Goal: Task Accomplishment & Management: Complete application form

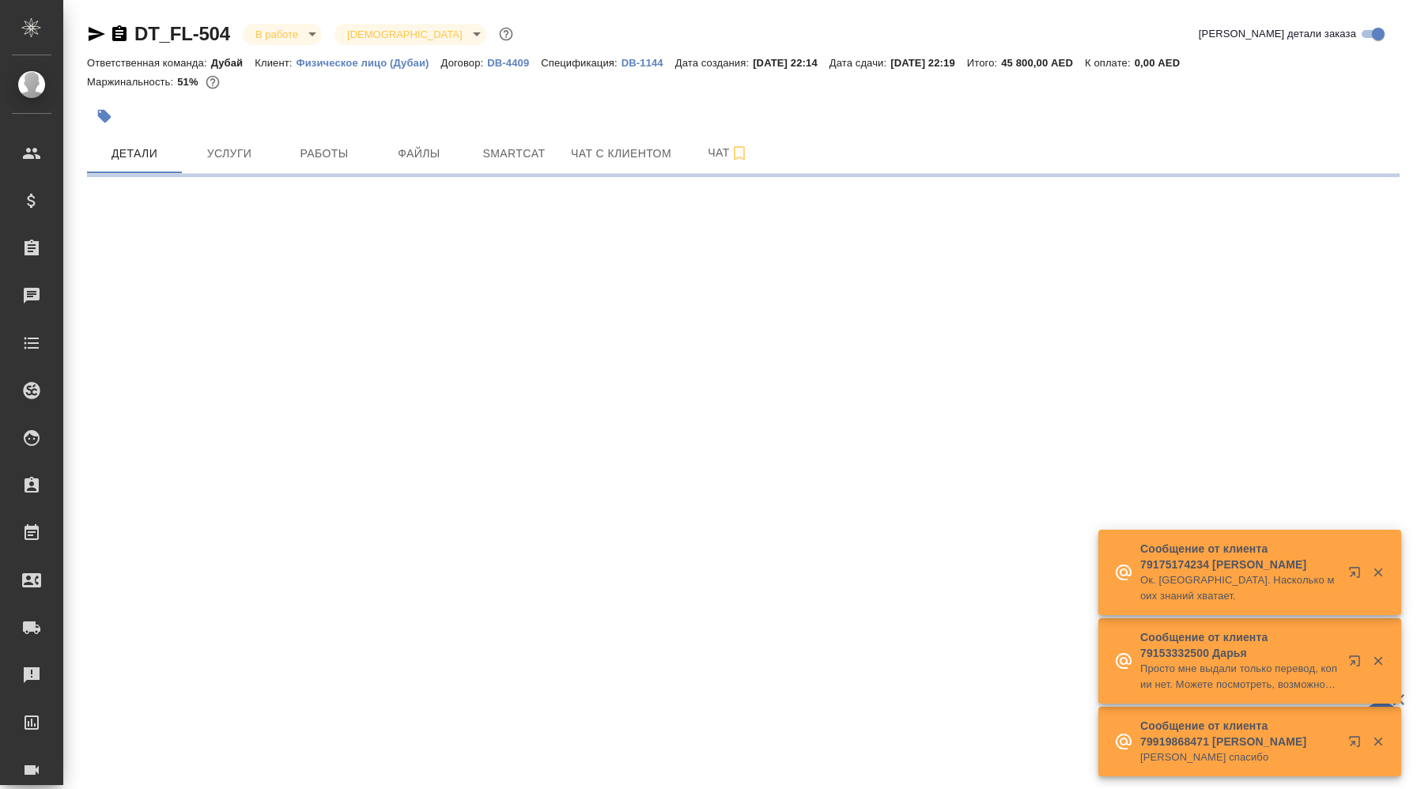
select select "RU"
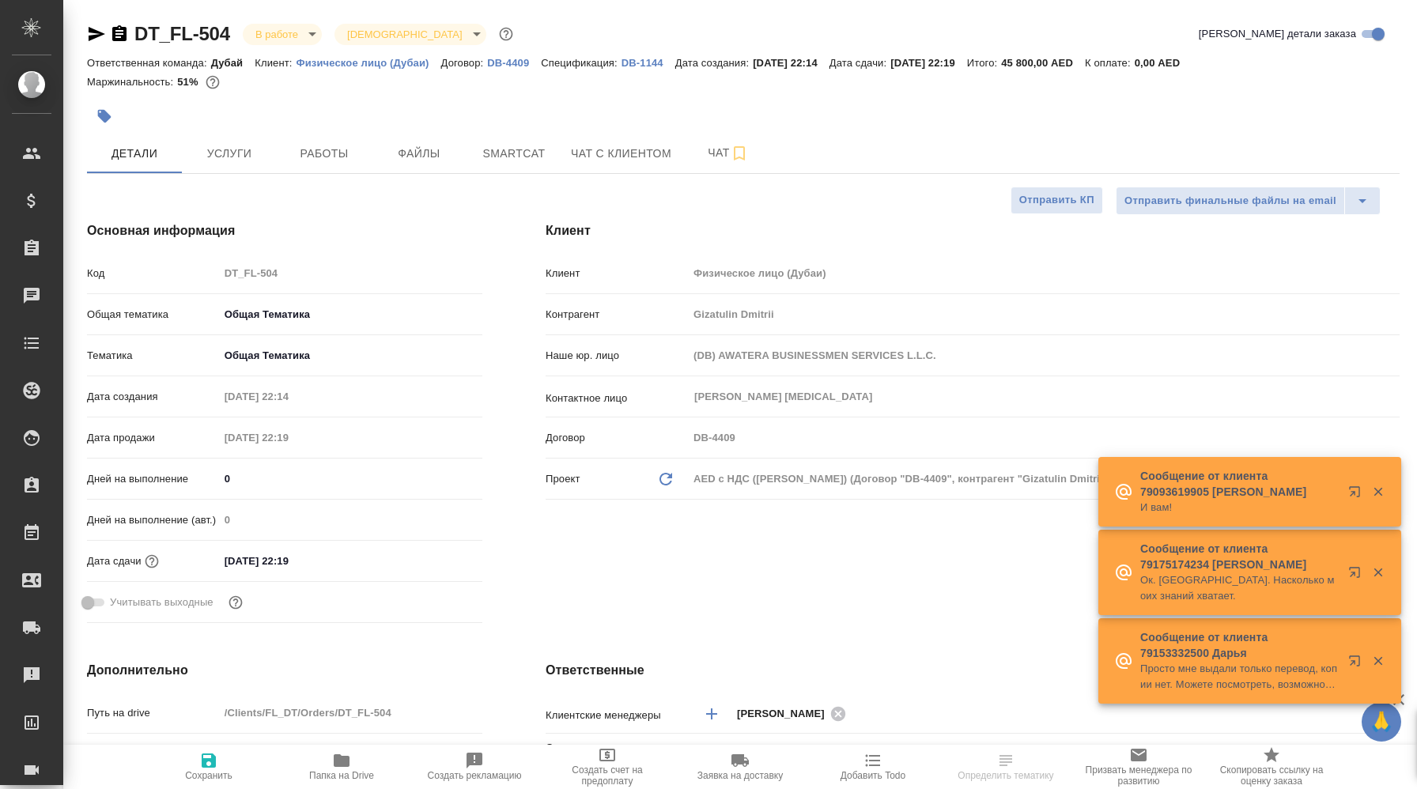
type textarea "x"
type input "[PERSON_NAME]"
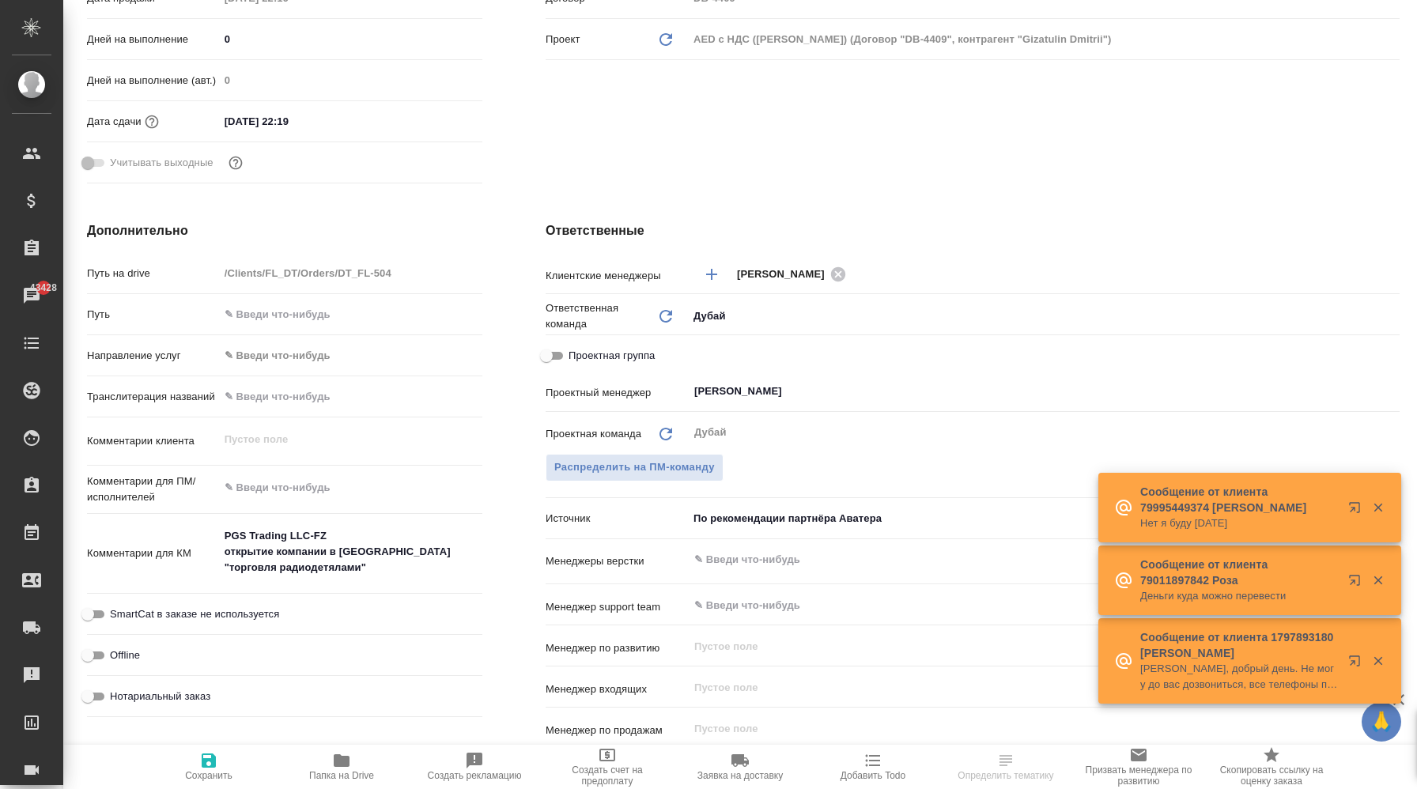
scroll to position [444, 0]
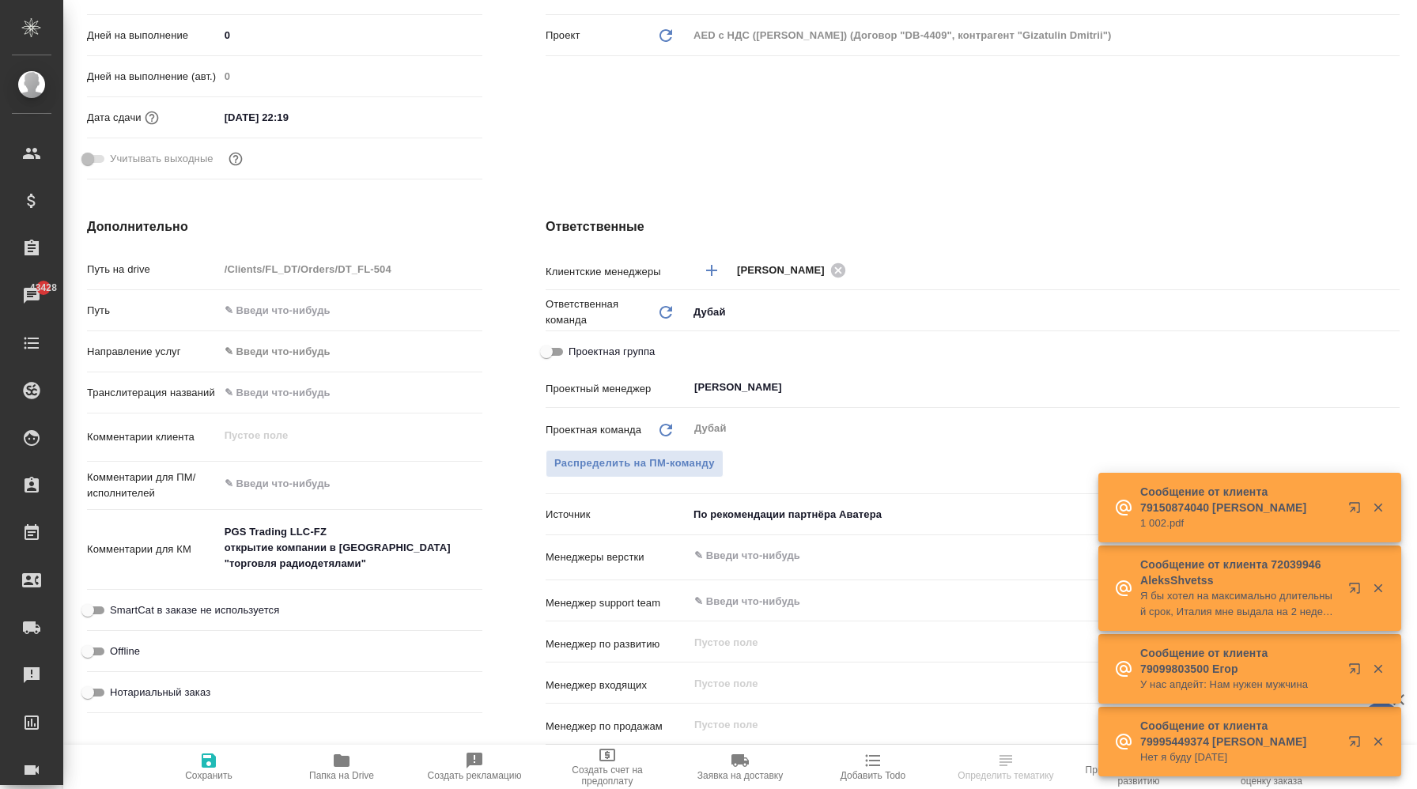
click at [757, 510] on body "🙏 .cls-1 fill:#fff; AWATERA Корэн Владислав Клиенты Спецификации Заказы 43428 Ч…" at bounding box center [708, 394] width 1417 height 789
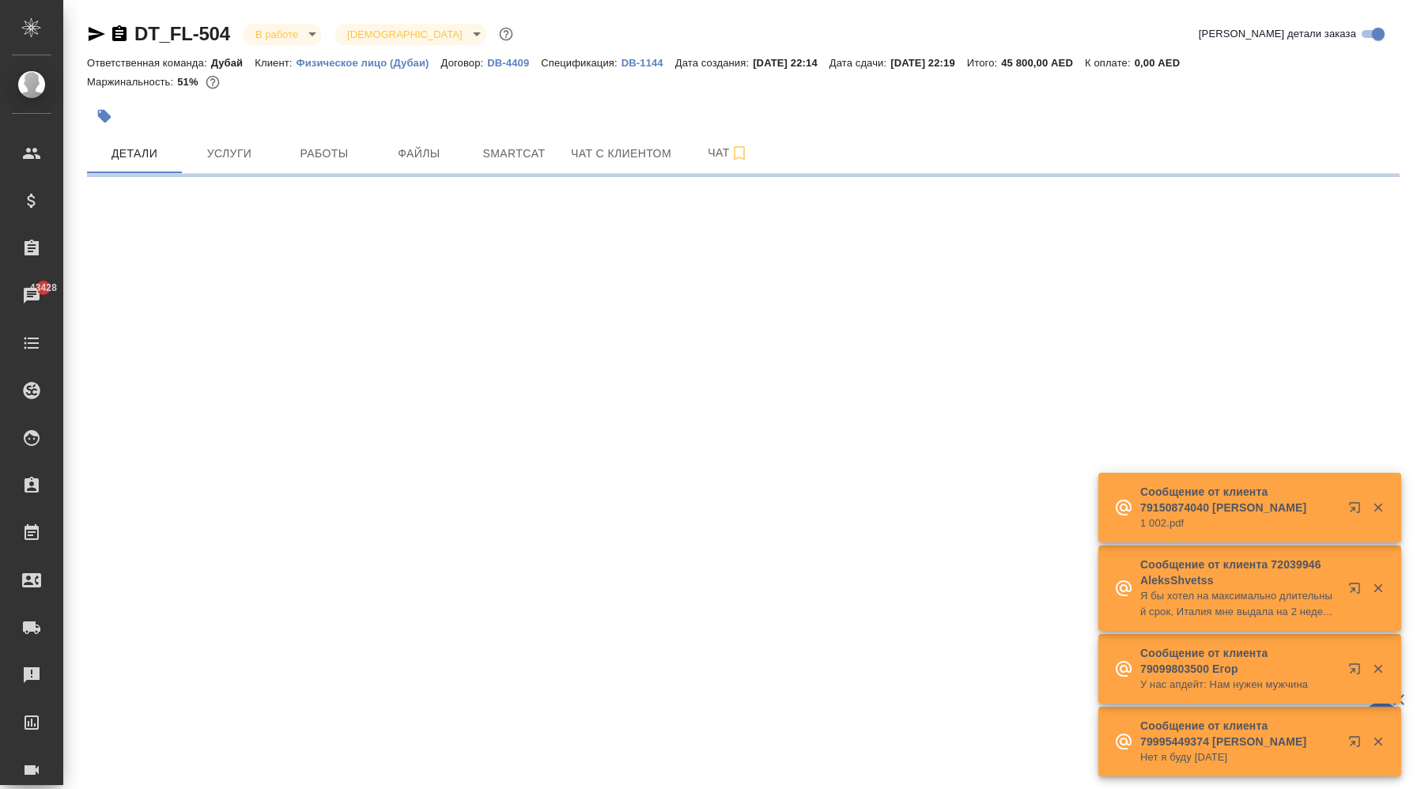
scroll to position [0, 0]
select select "RU"
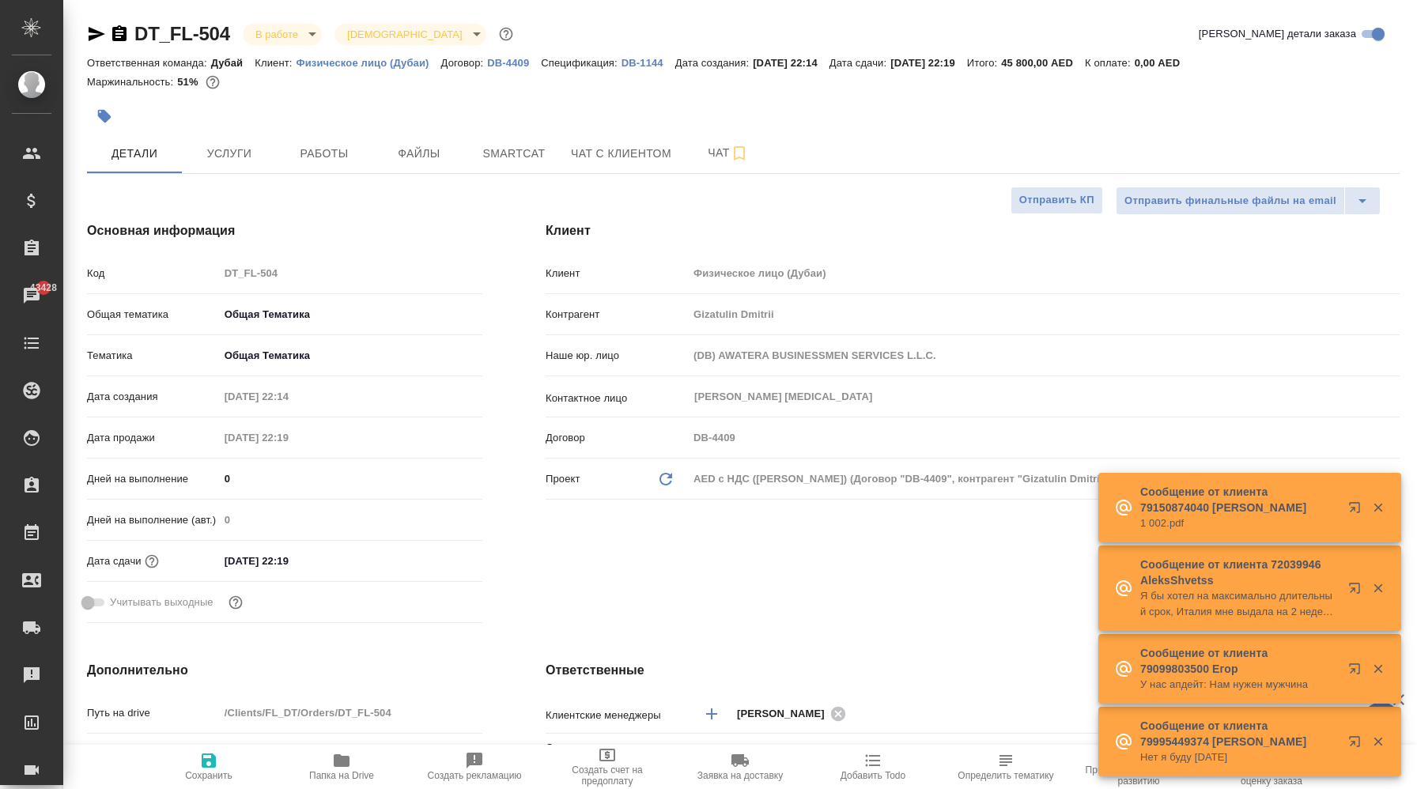
type textarea "x"
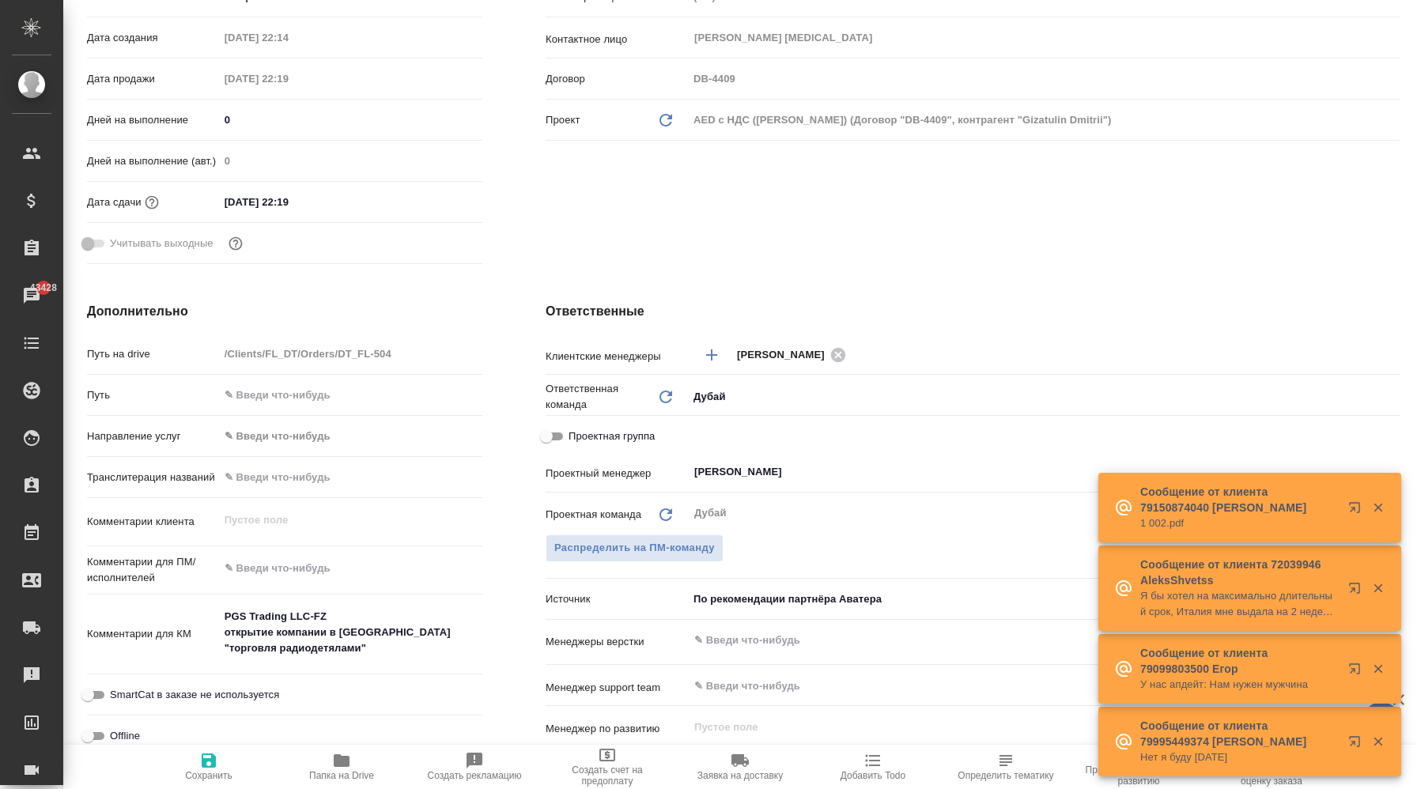
scroll to position [383, 0]
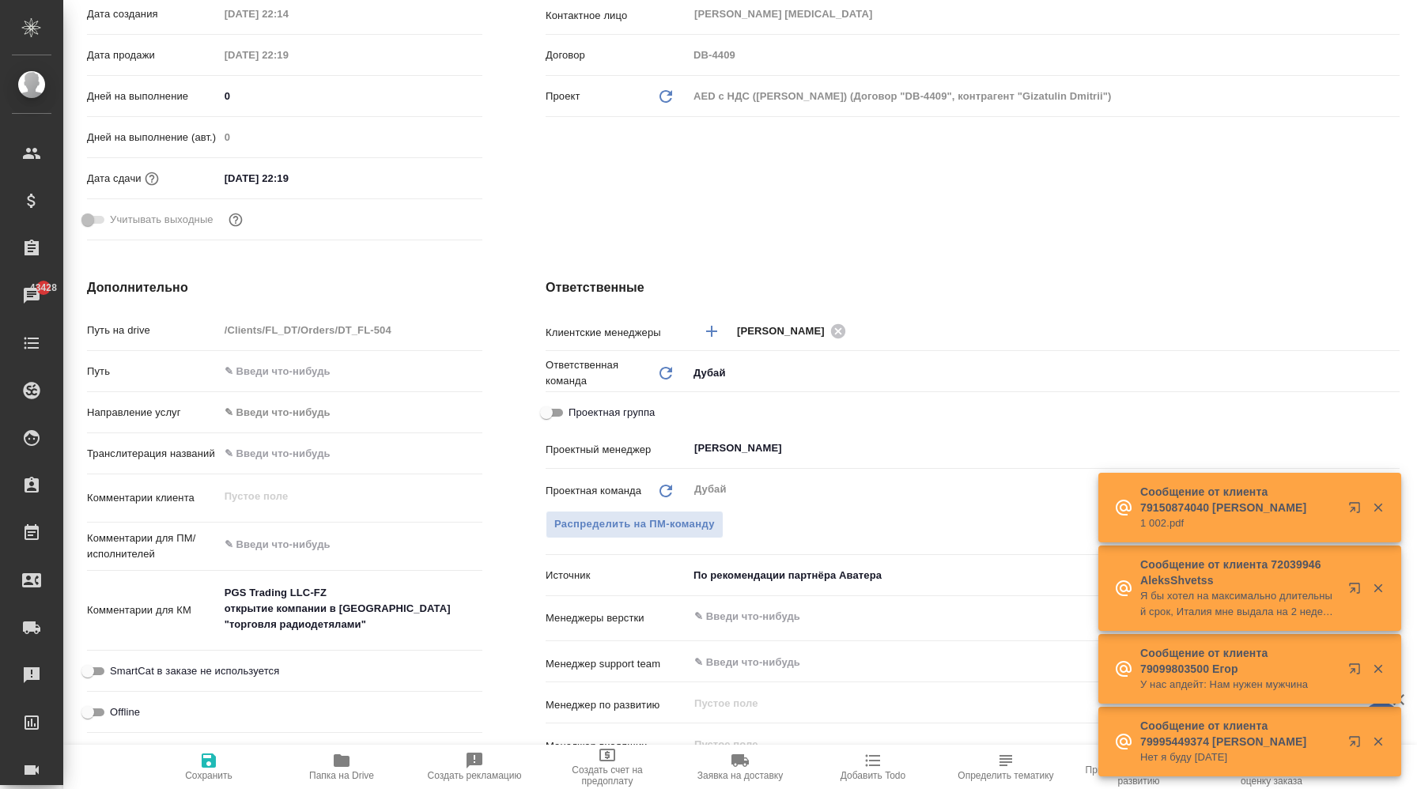
click at [774, 570] on body "🙏 .cls-1 fill:#fff; AWATERA Корэн Владислав Клиенты Спецификации Заказы 43428 Ч…" at bounding box center [708, 394] width 1417 height 789
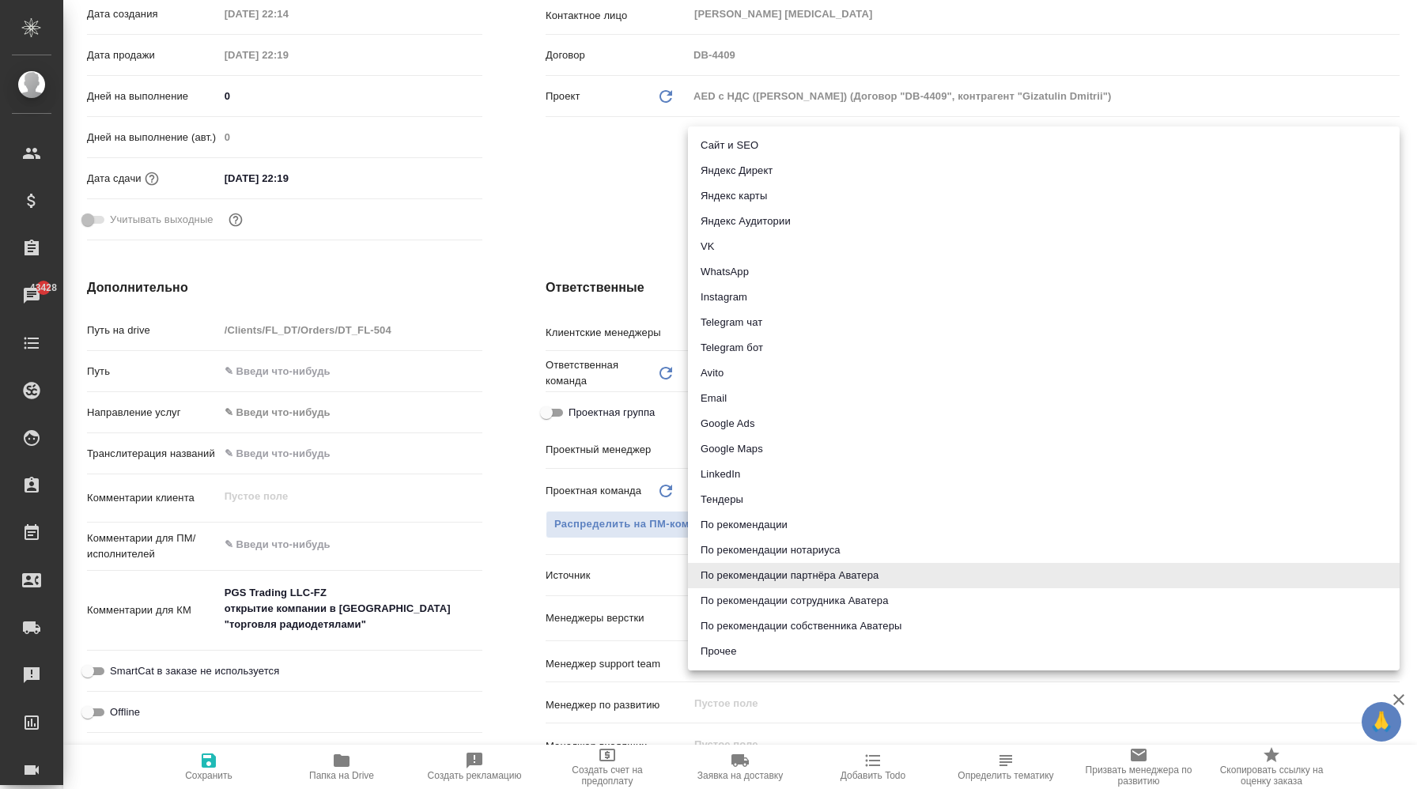
type textarea "x"
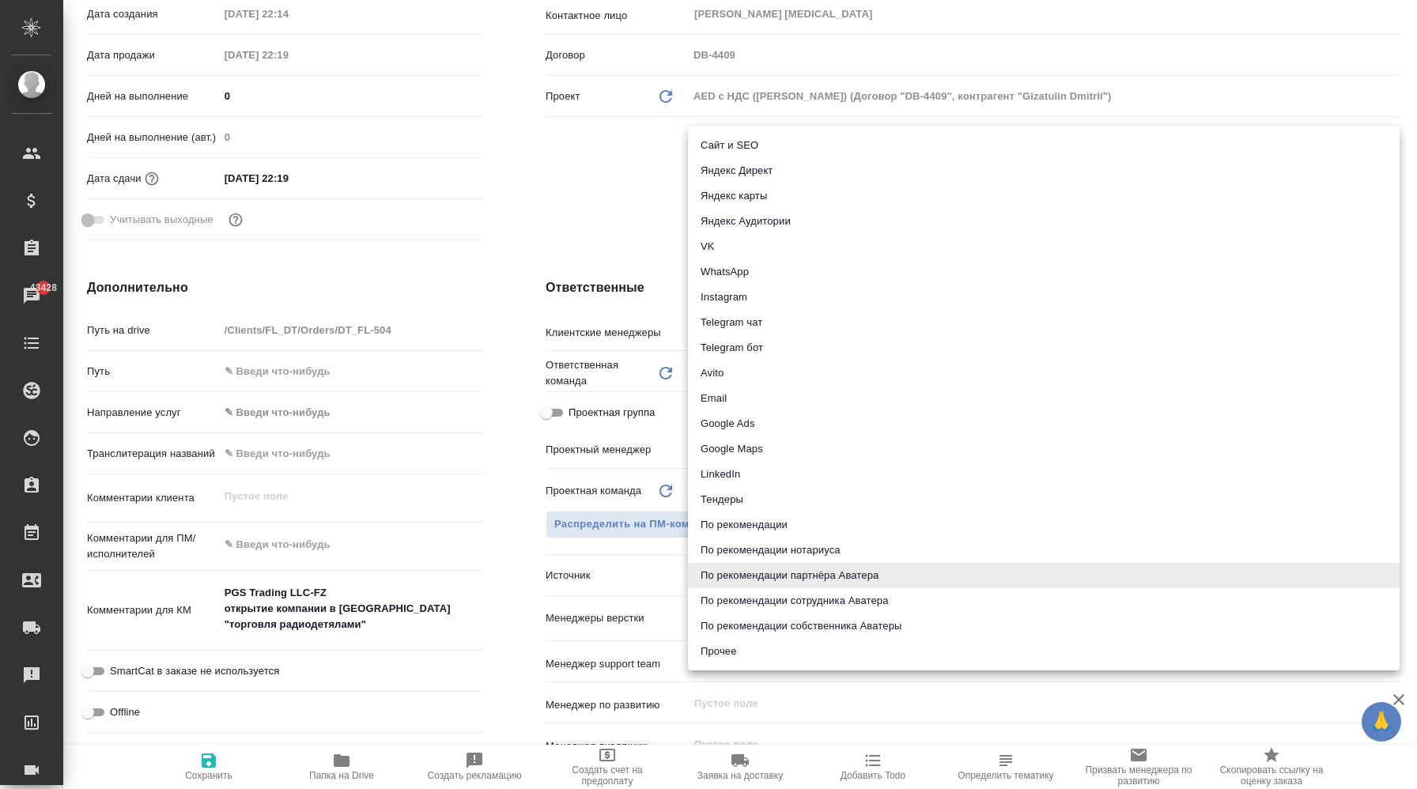
type textarea "x"
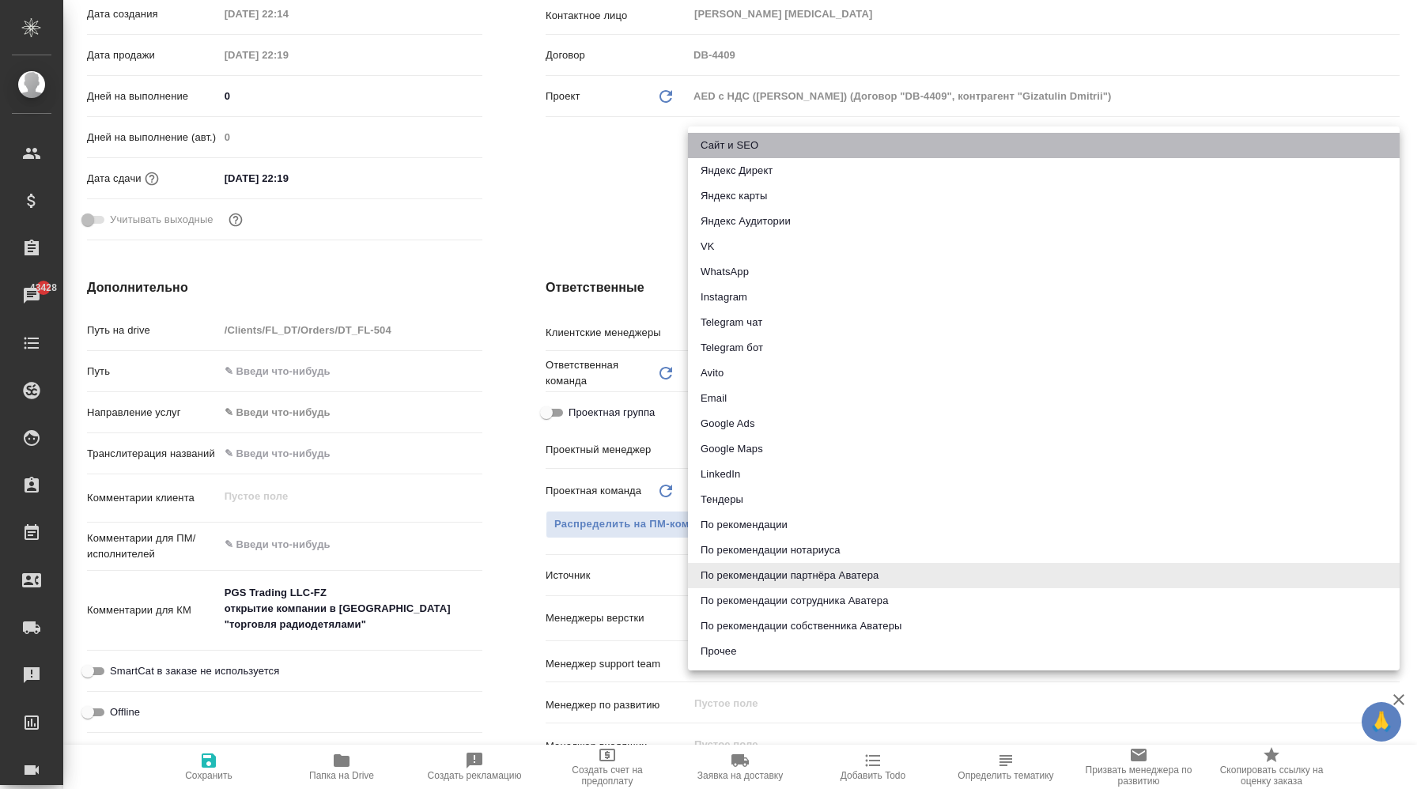
click at [815, 146] on li "Сайт и SEO" at bounding box center [1044, 145] width 712 height 25
type textarea "x"
type input "seo"
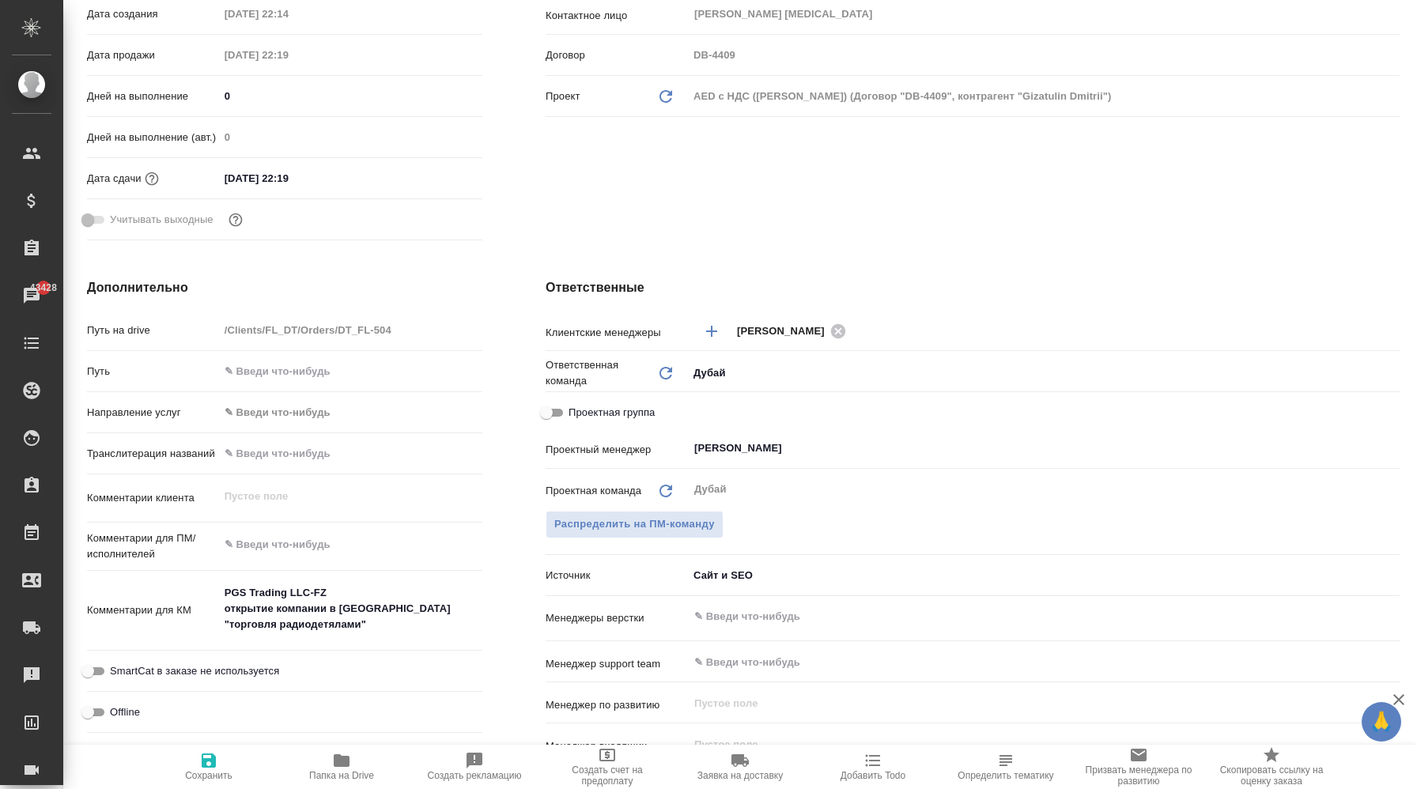
click at [197, 763] on span "Сохранить" at bounding box center [209, 766] width 114 height 30
type textarea "x"
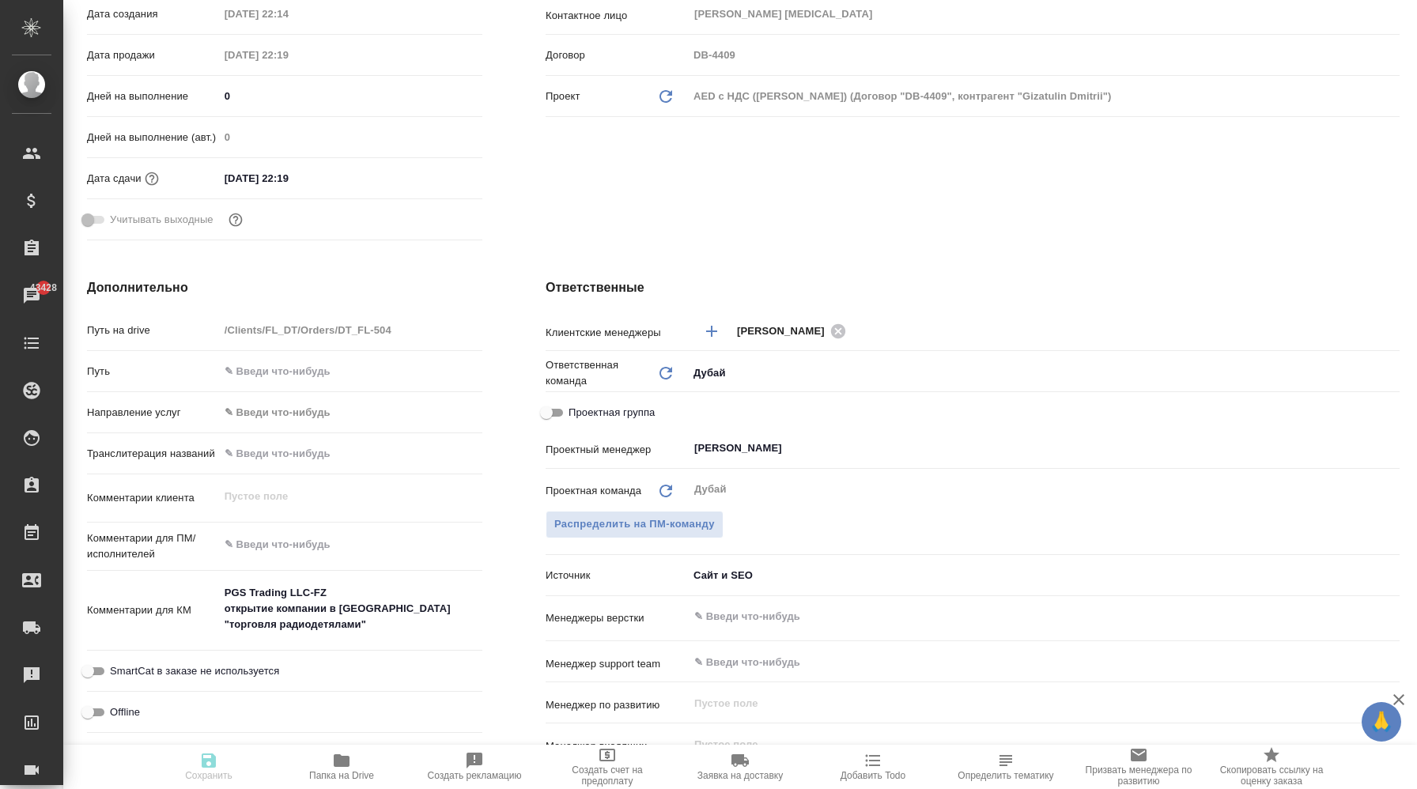
type textarea "x"
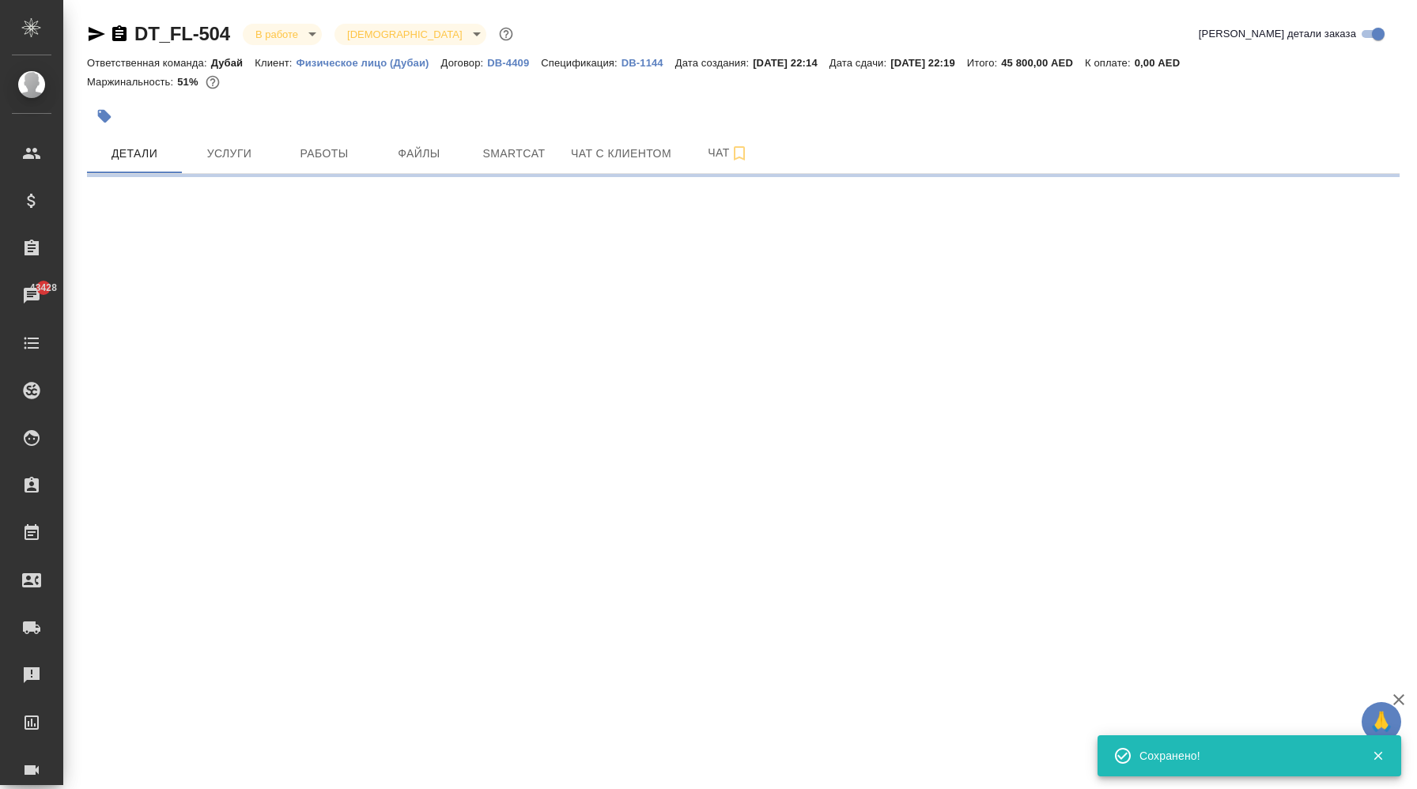
scroll to position [0, 0]
select select "RU"
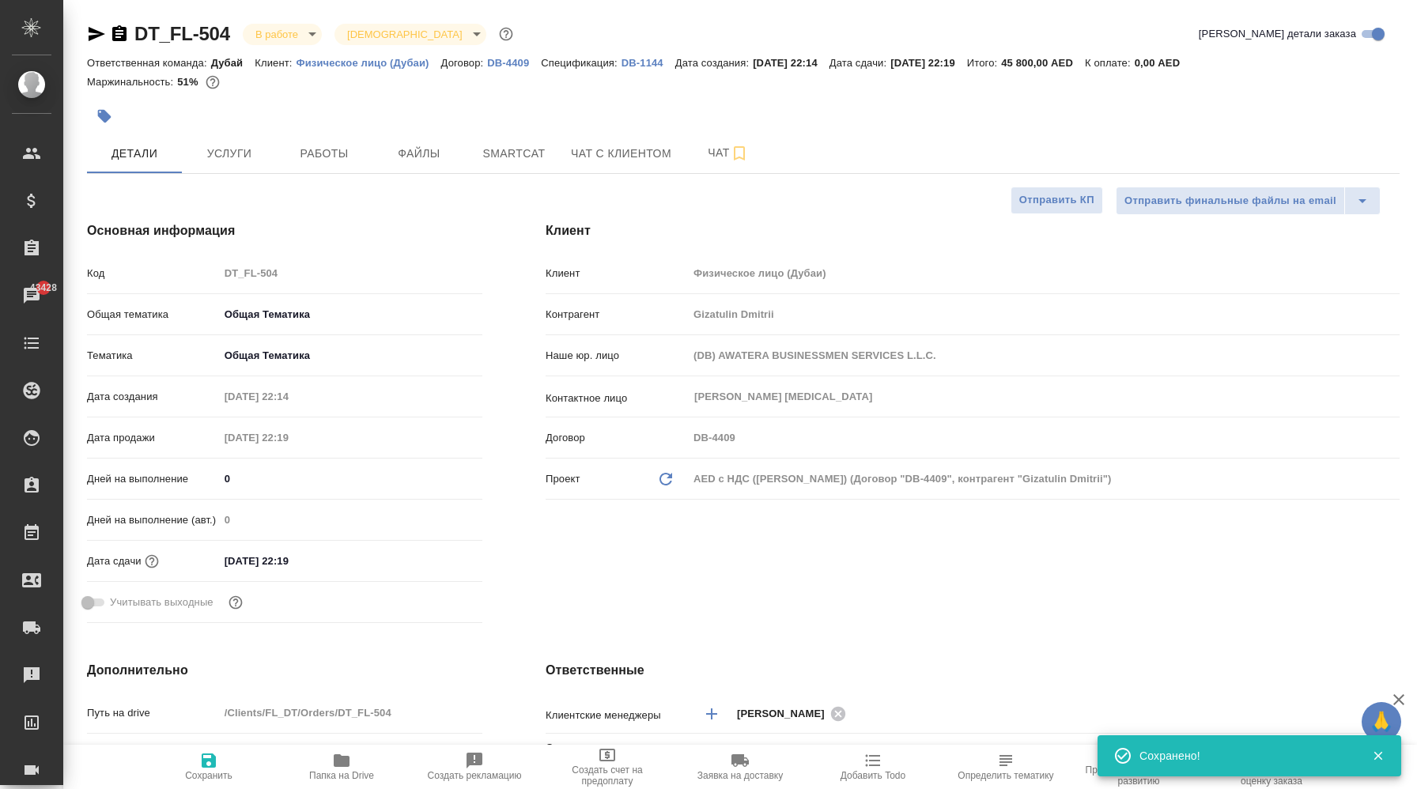
type textarea "x"
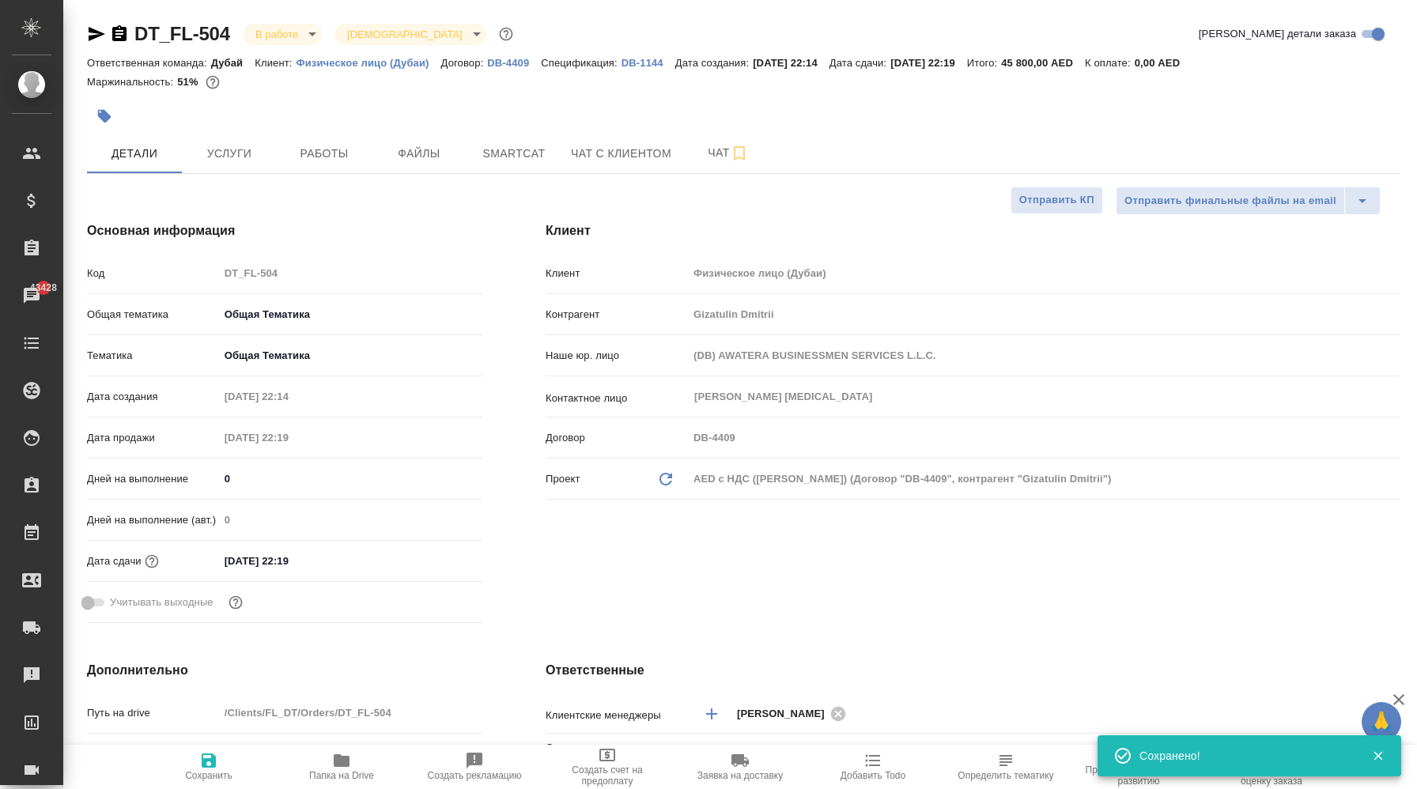
type textarea "x"
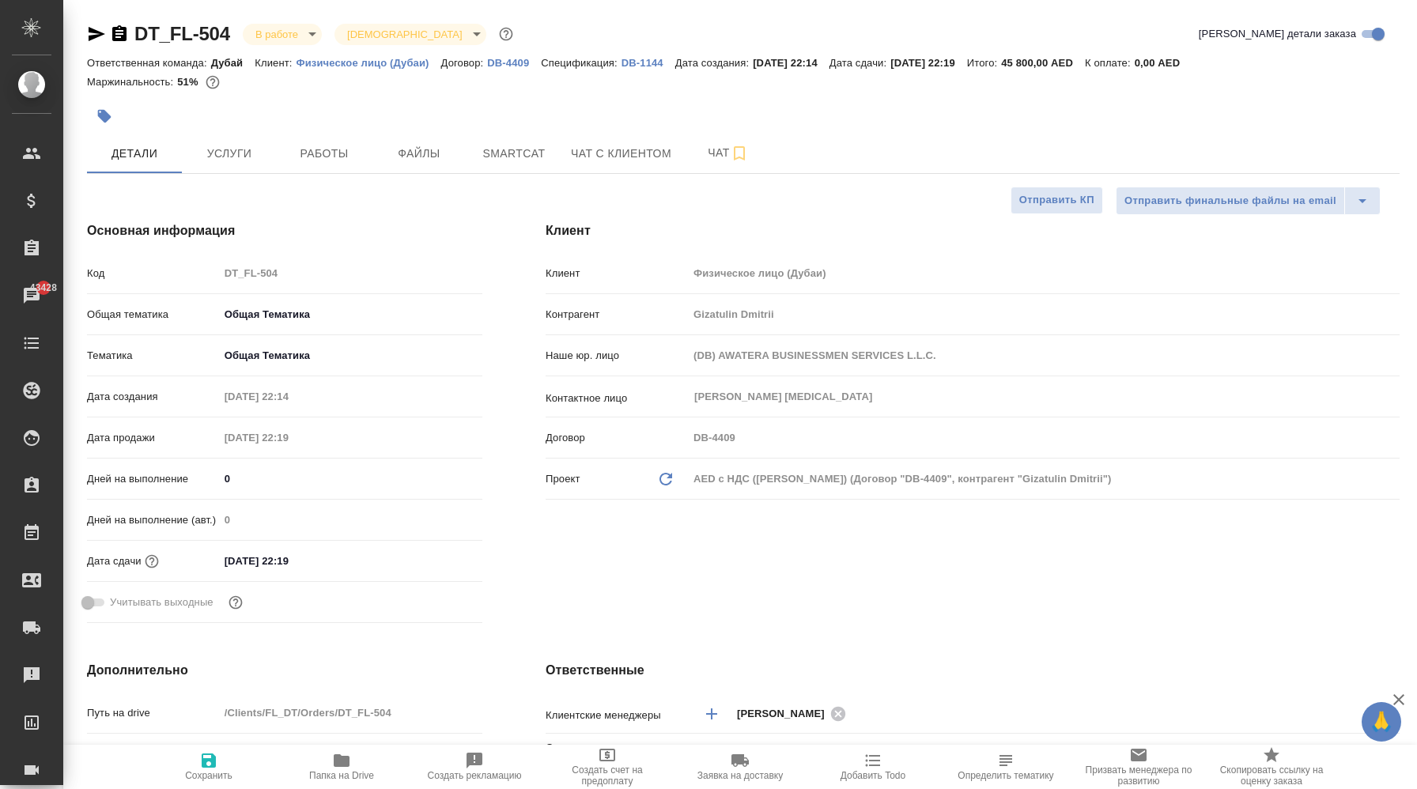
type textarea "x"
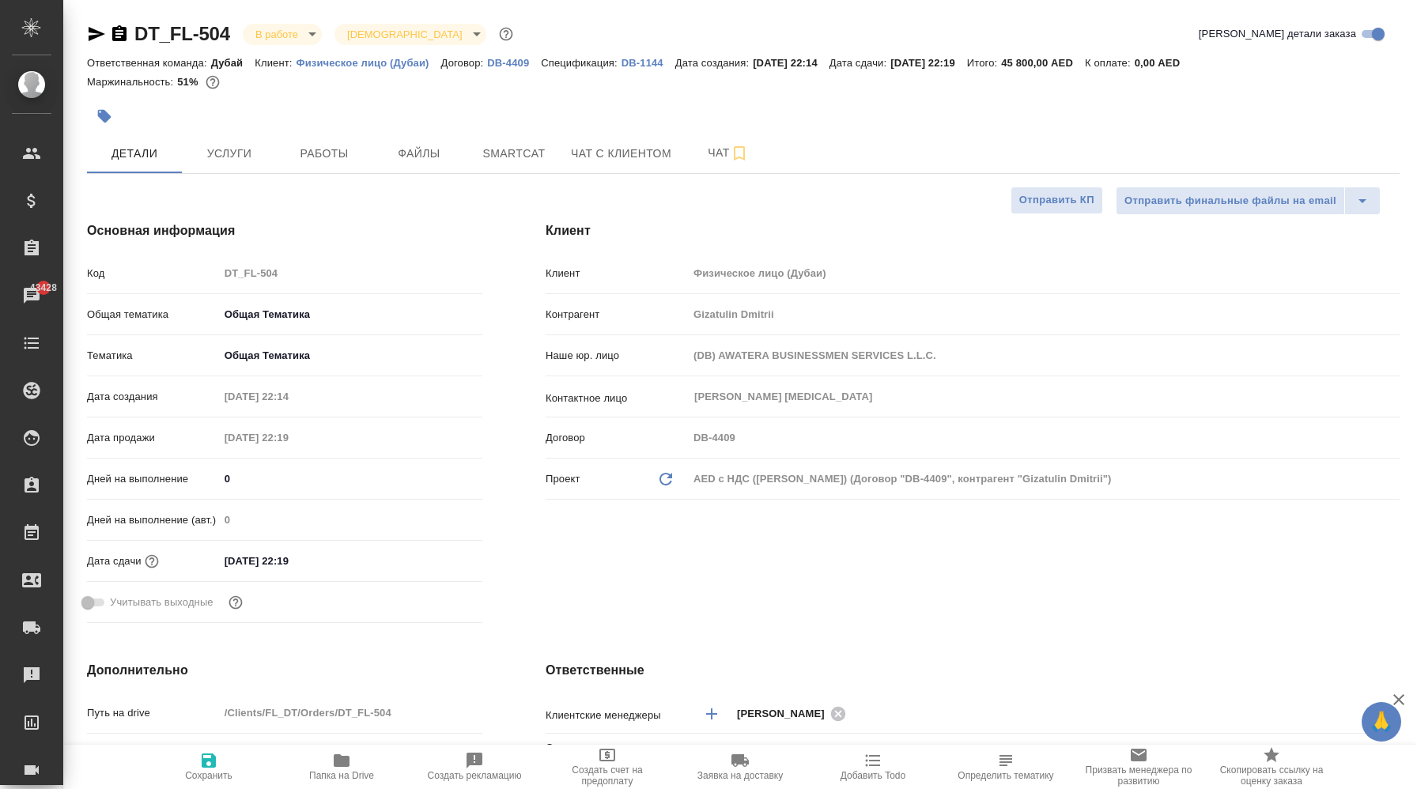
type textarea "x"
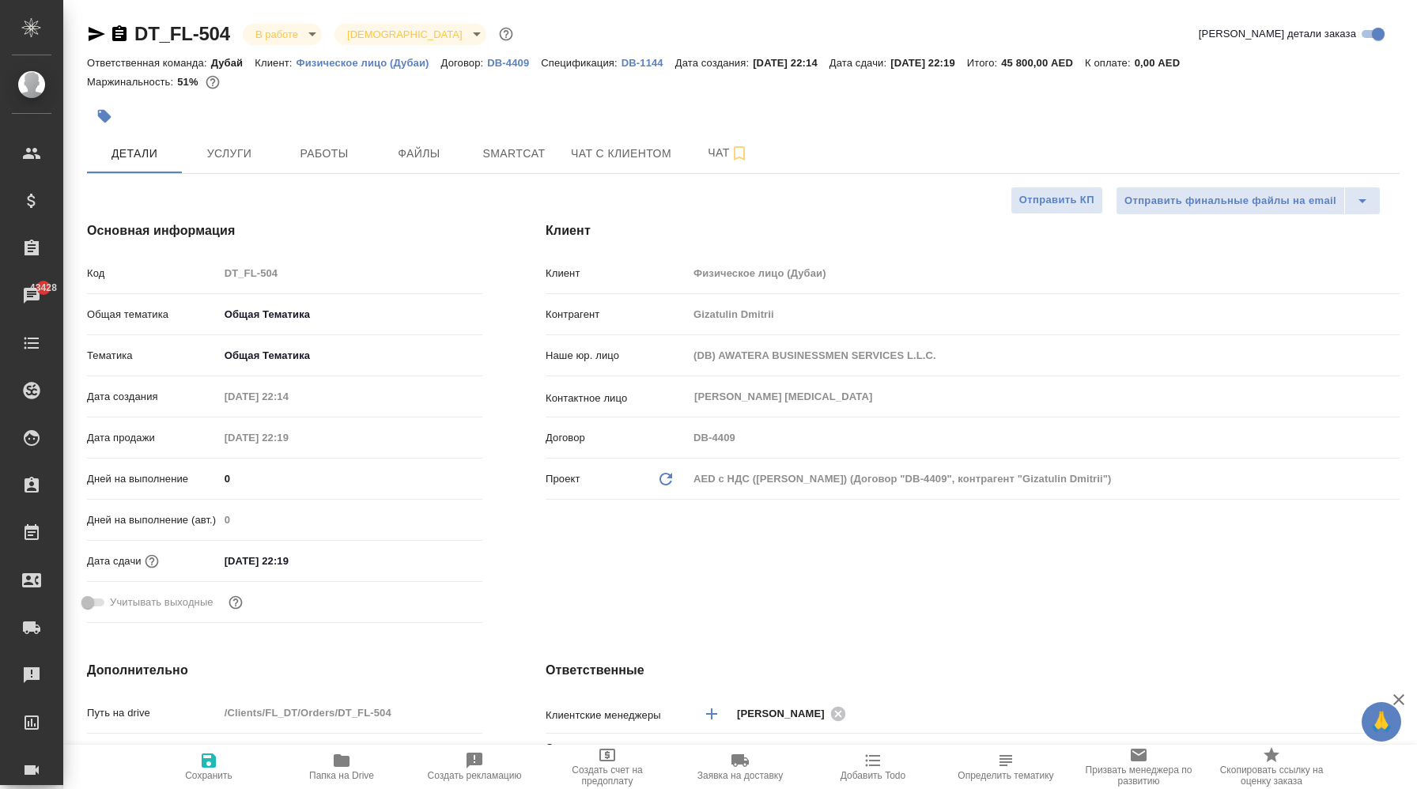
type textarea "x"
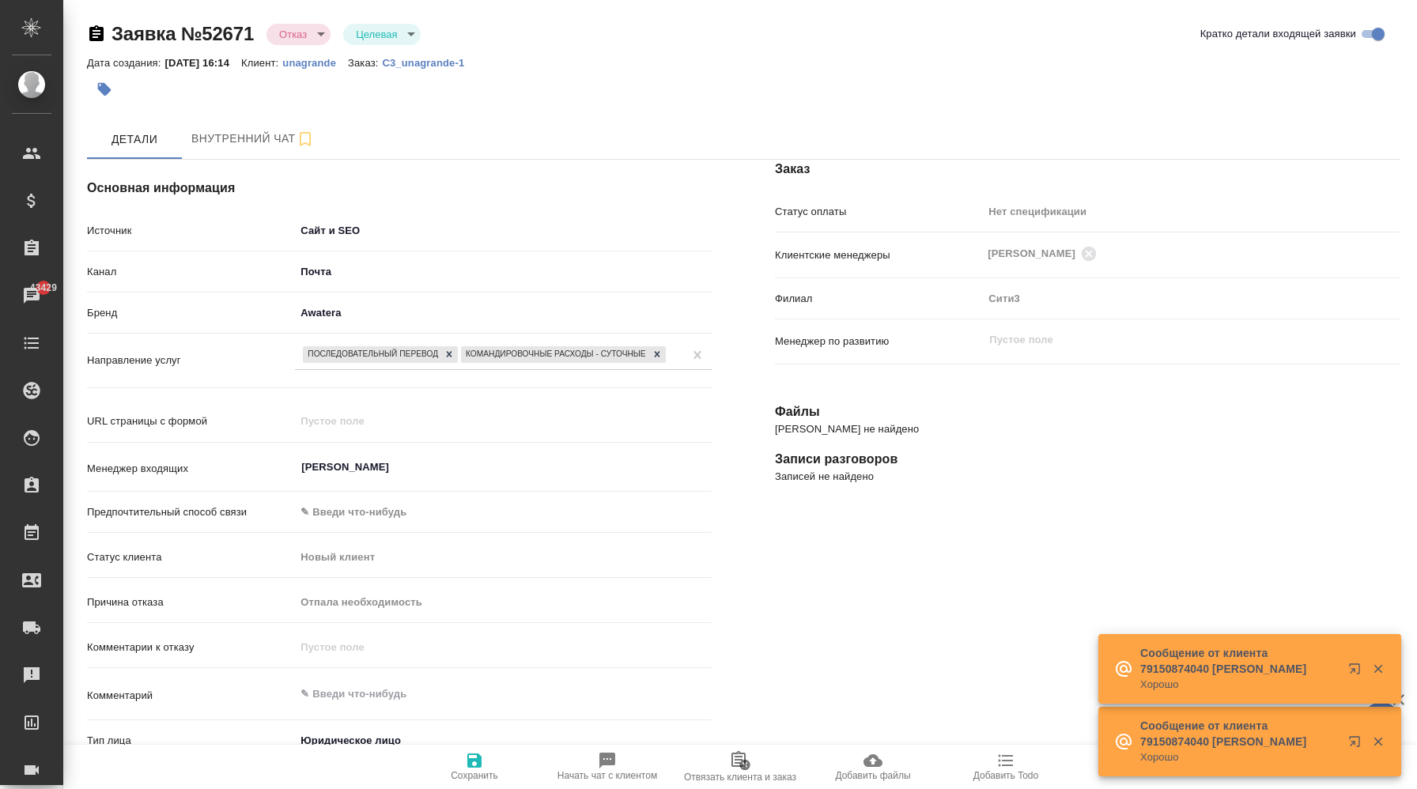
select select "RU"
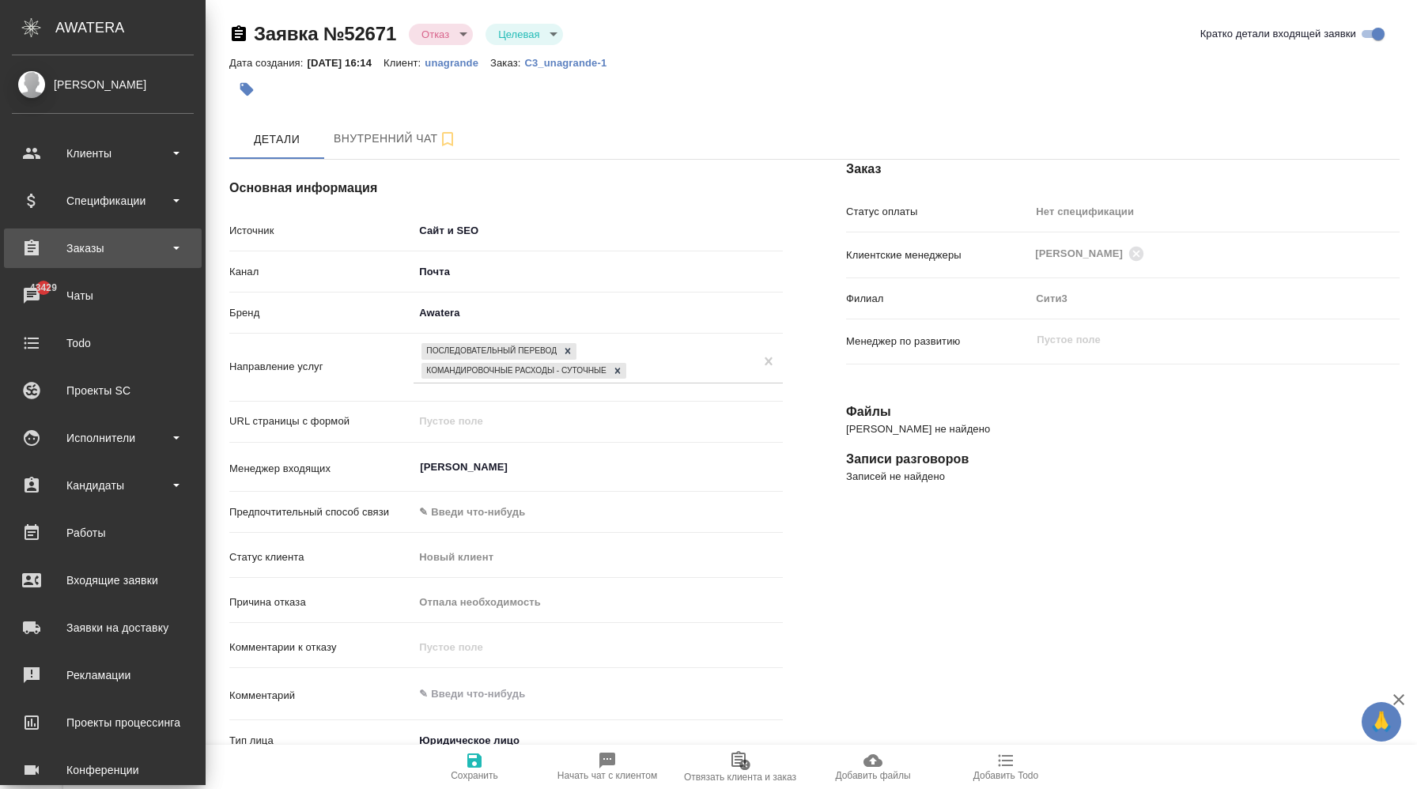
click at [134, 252] on div "Заказы" at bounding box center [103, 248] width 182 height 24
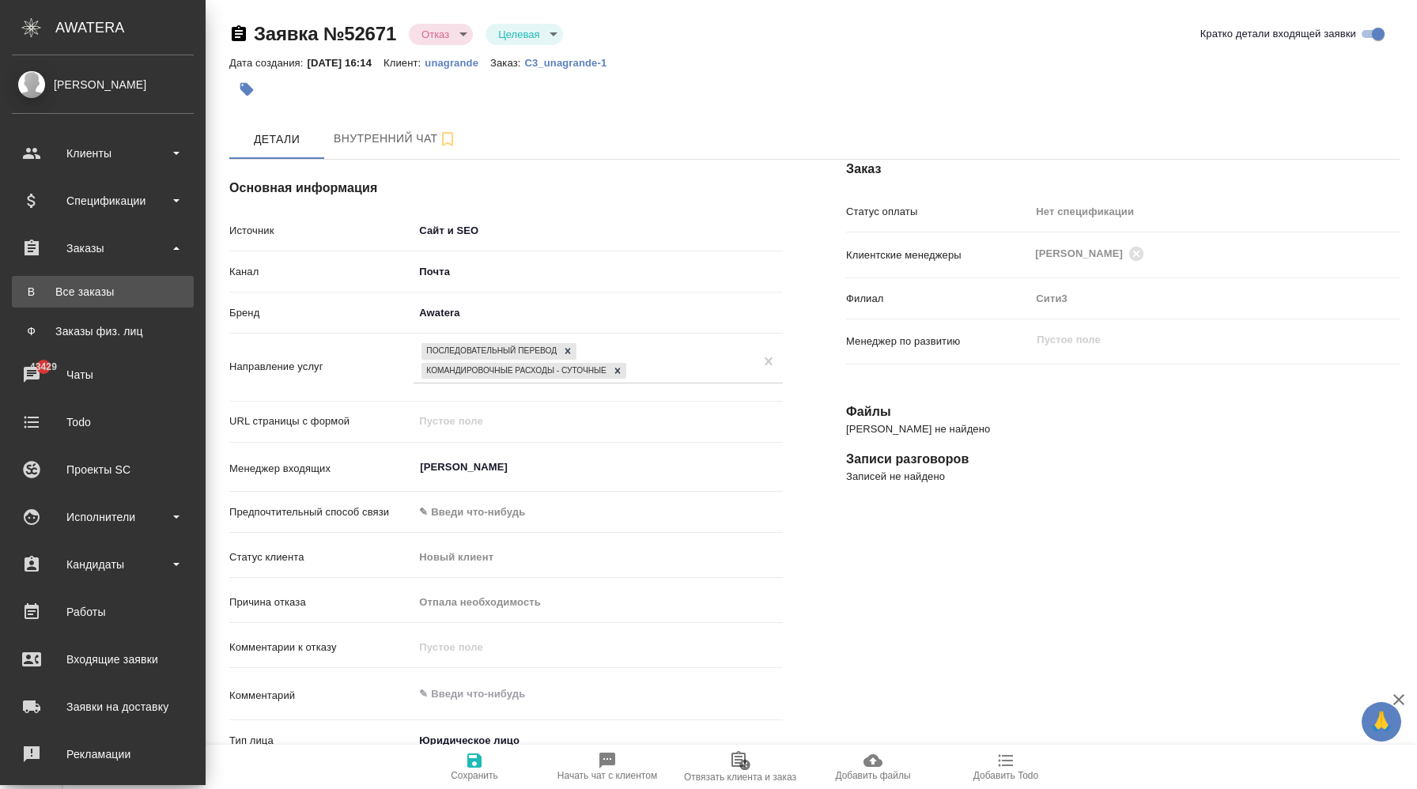
click at [115, 293] on div "Все заказы" at bounding box center [103, 292] width 166 height 16
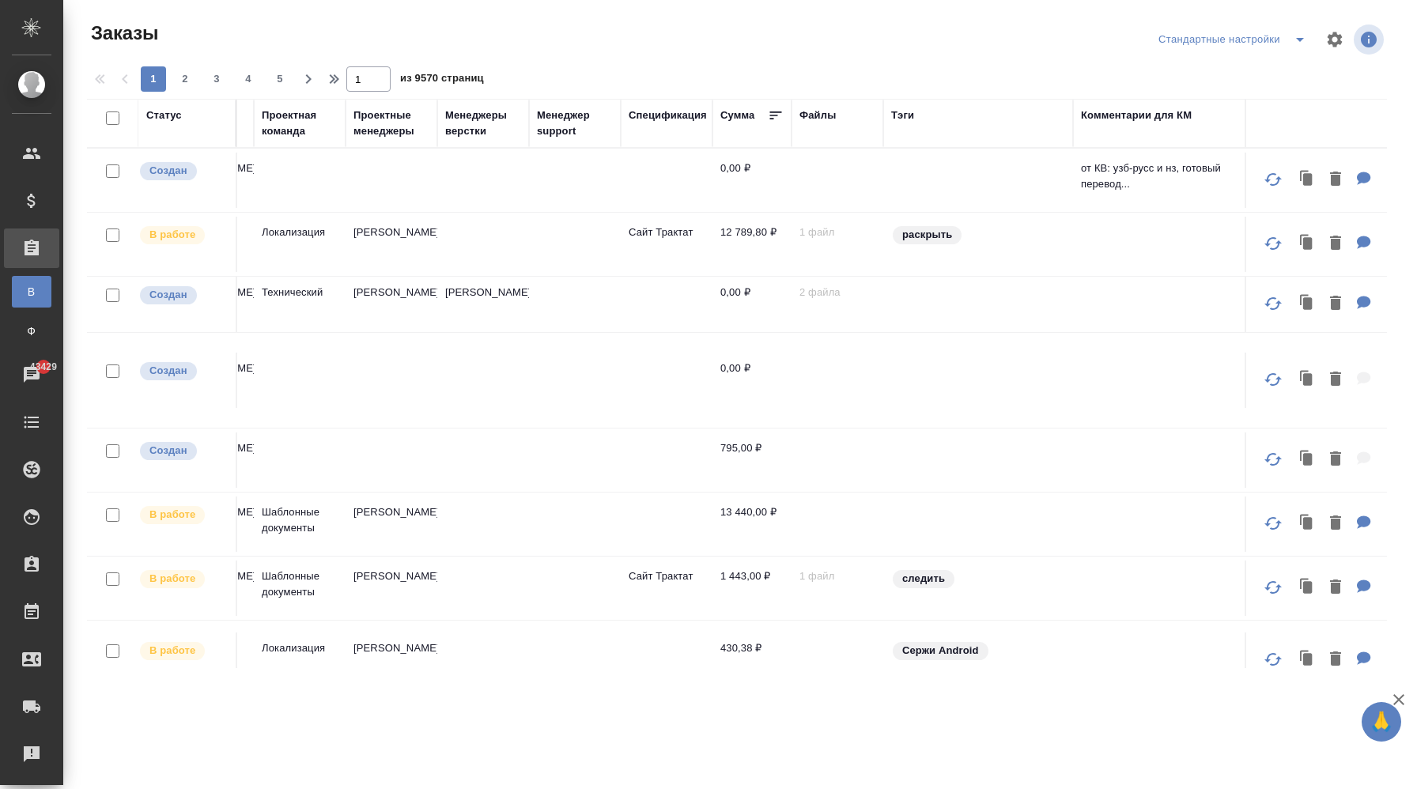
scroll to position [0, 1345]
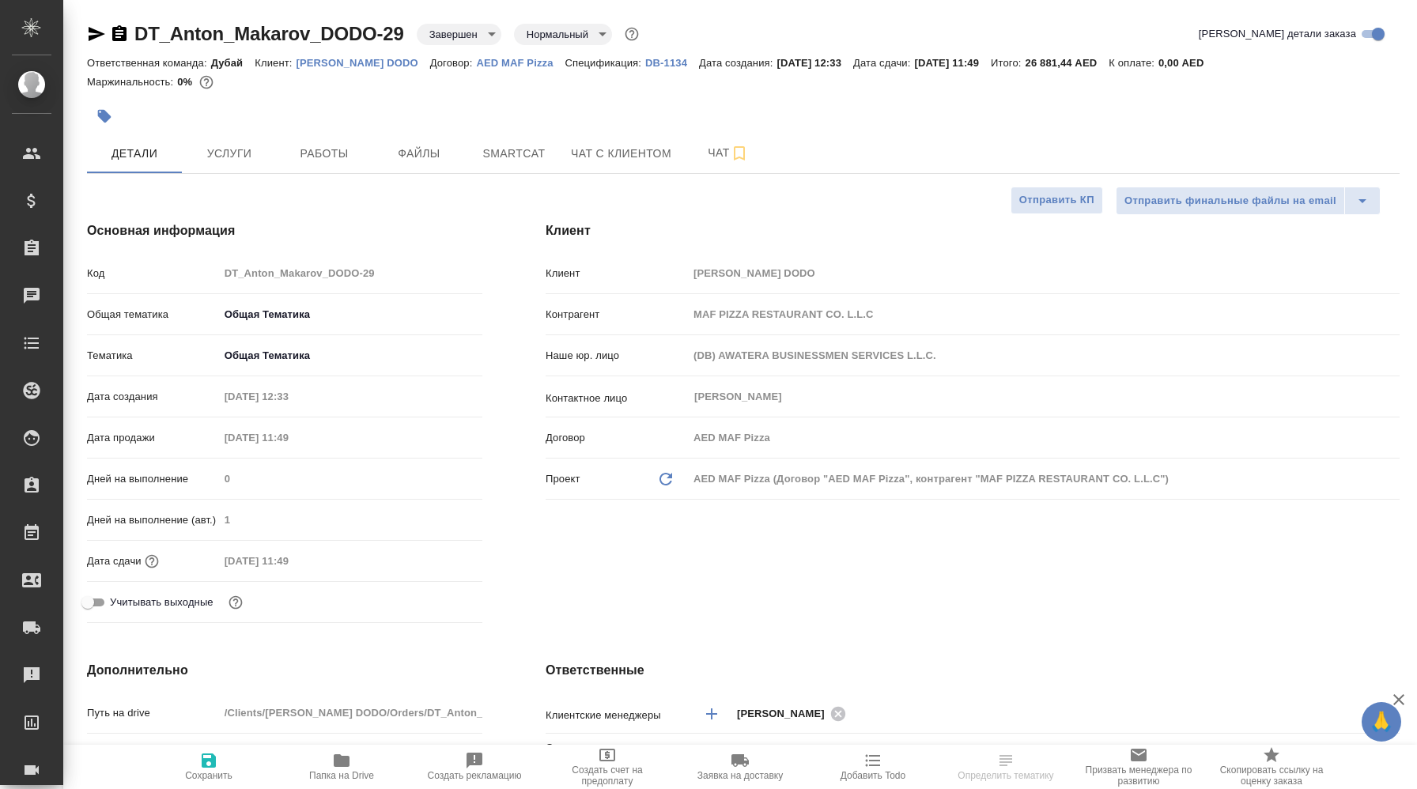
select select "RU"
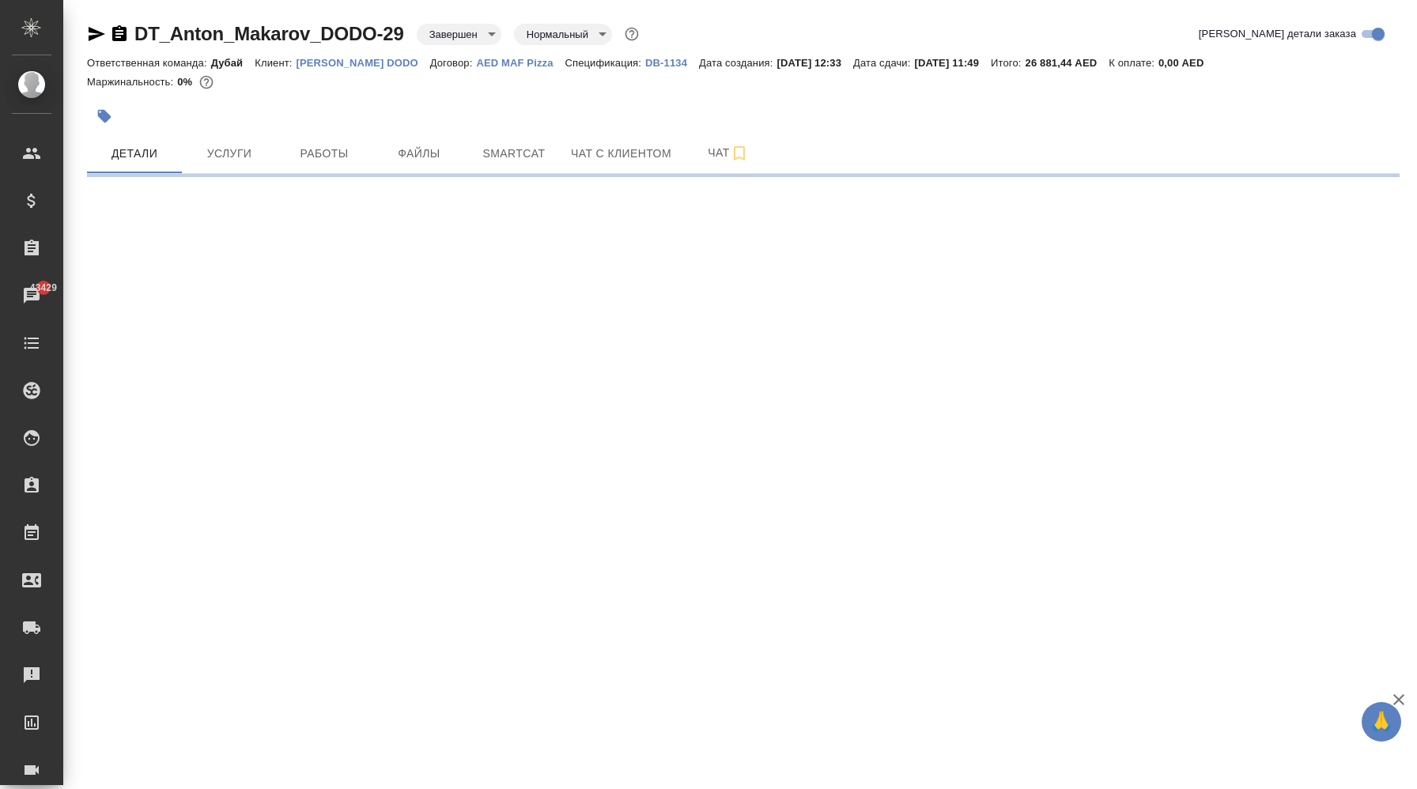
select select "RU"
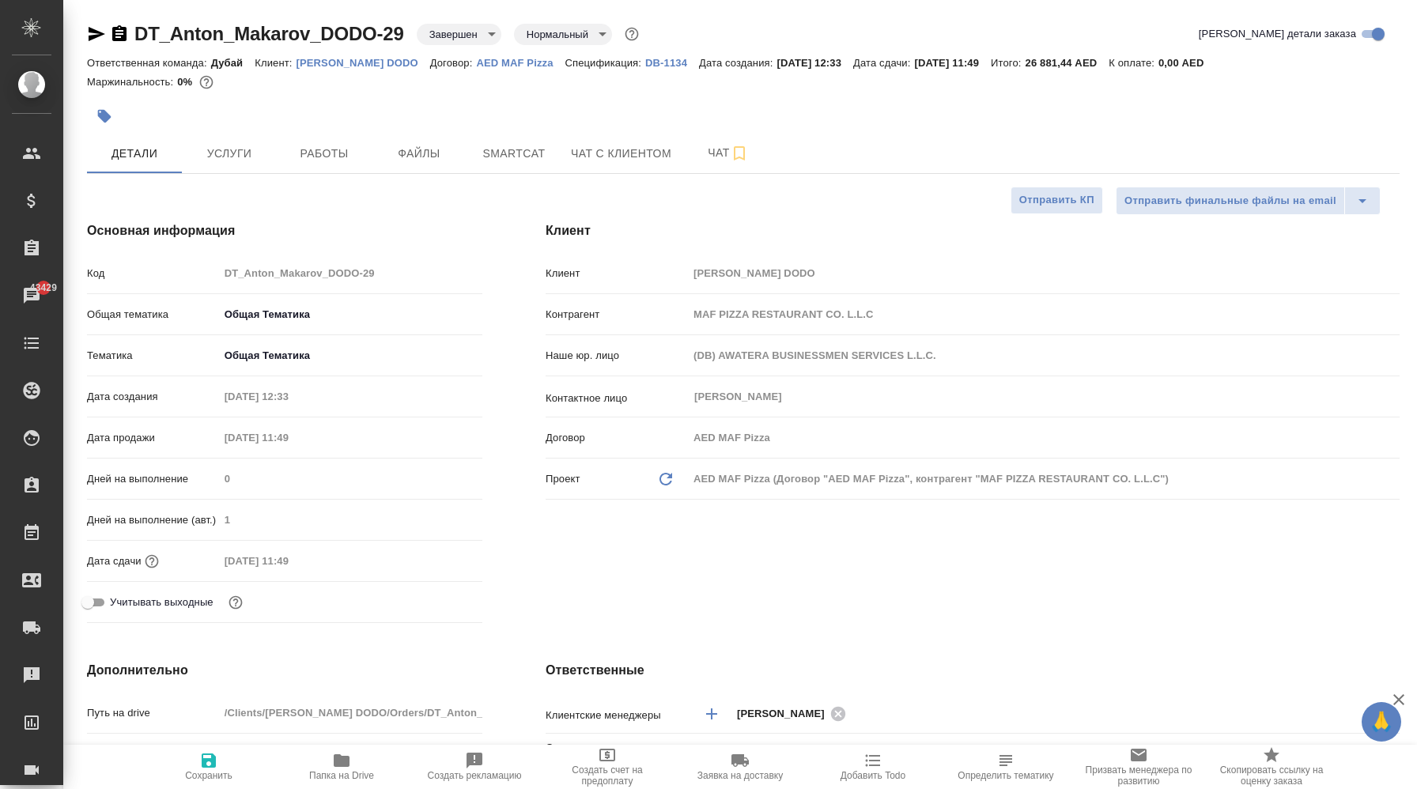
type textarea "x"
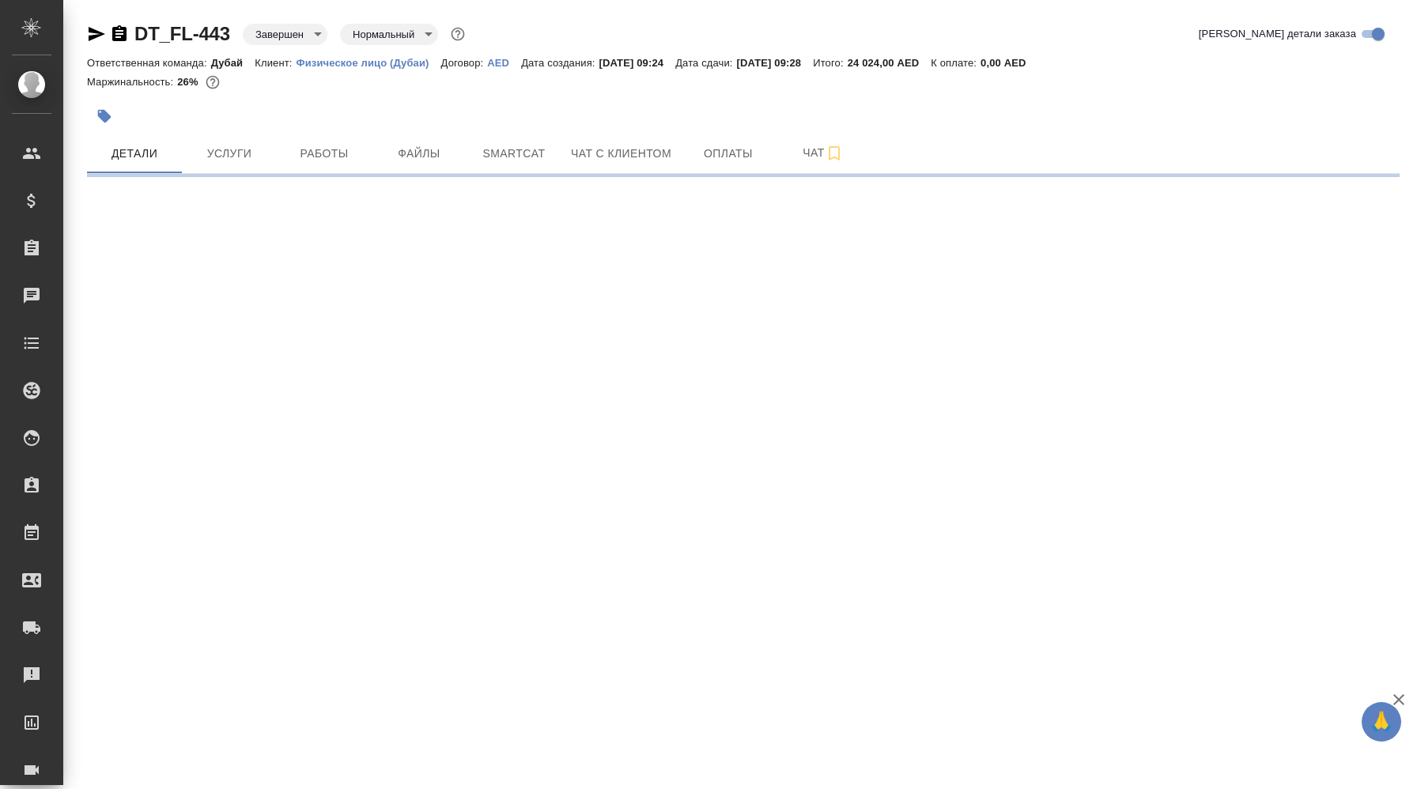
select select "RU"
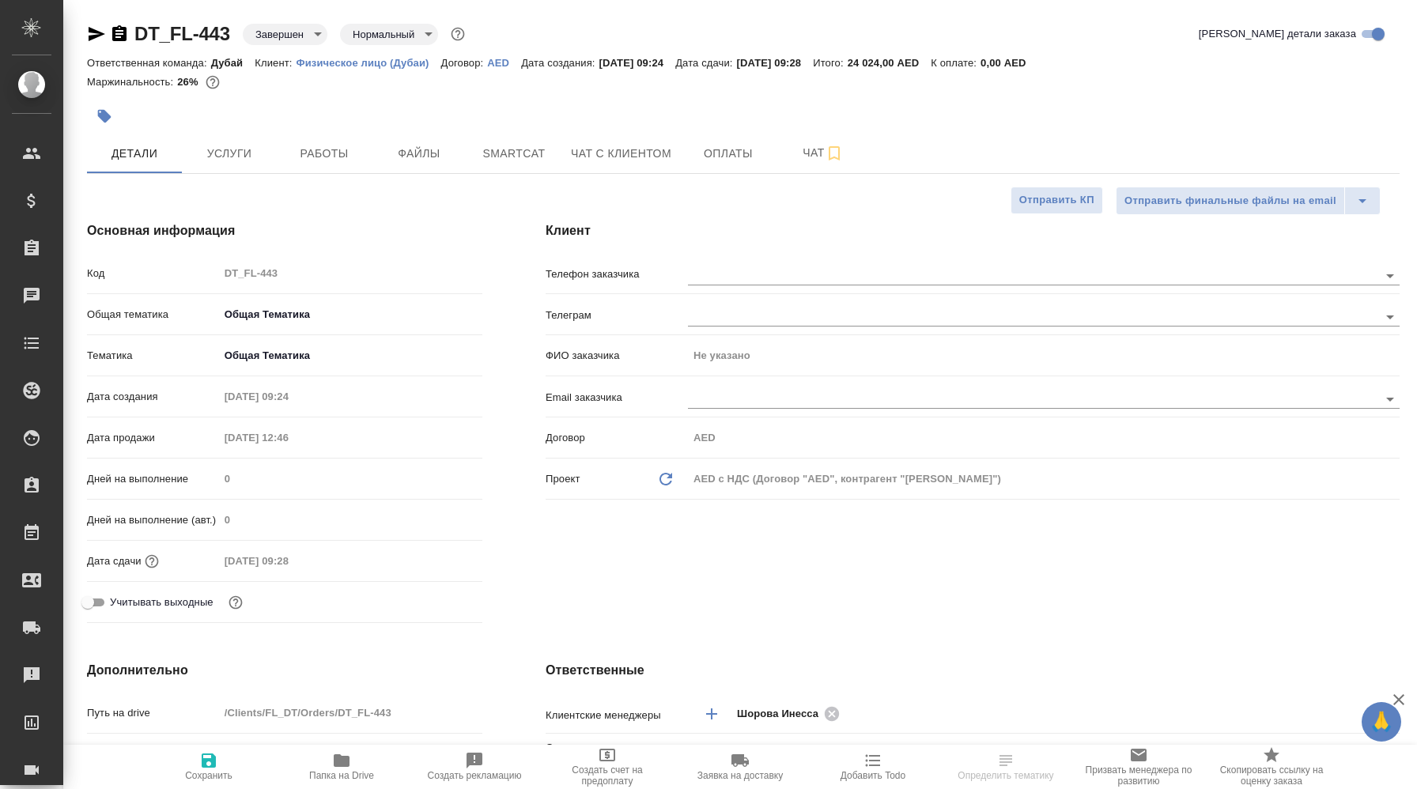
type textarea "x"
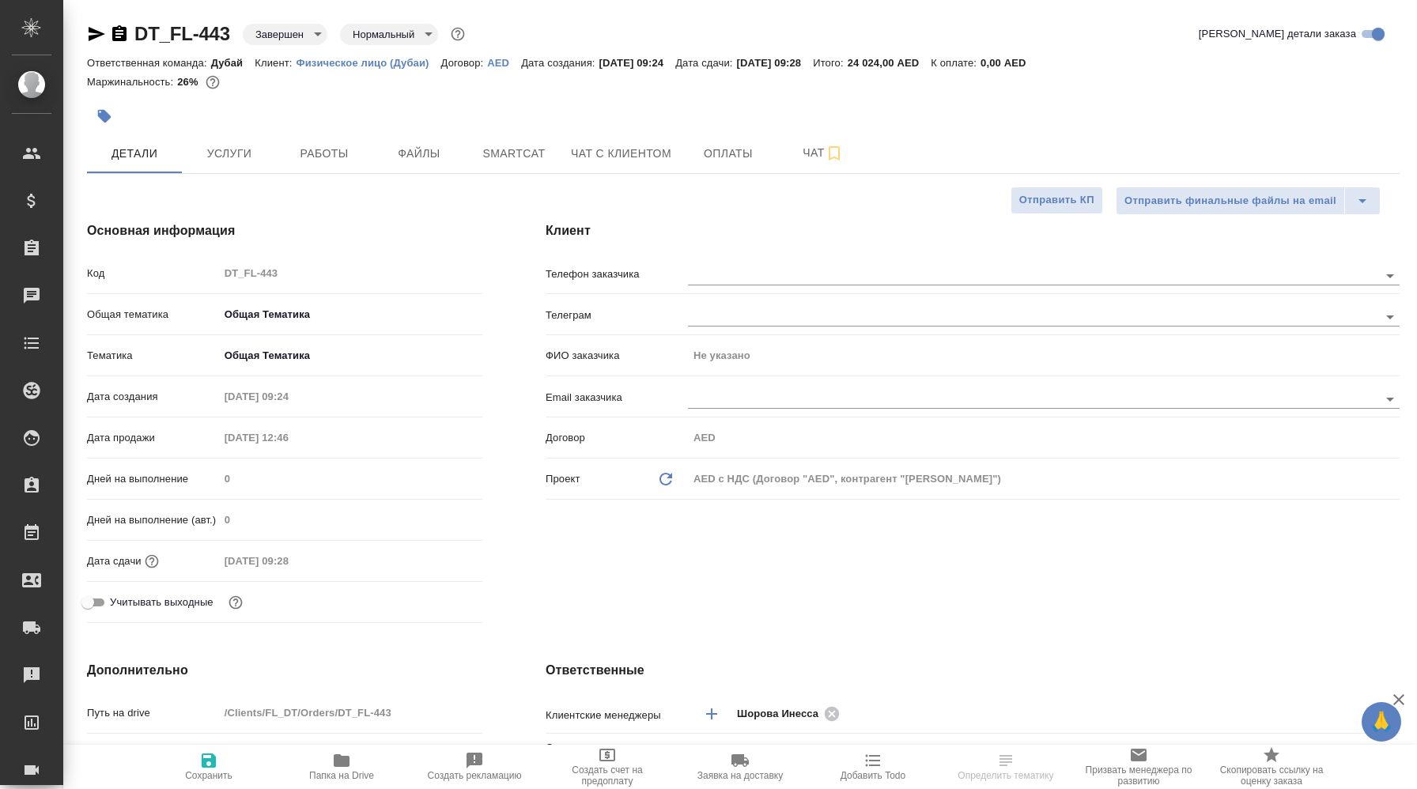
type textarea "x"
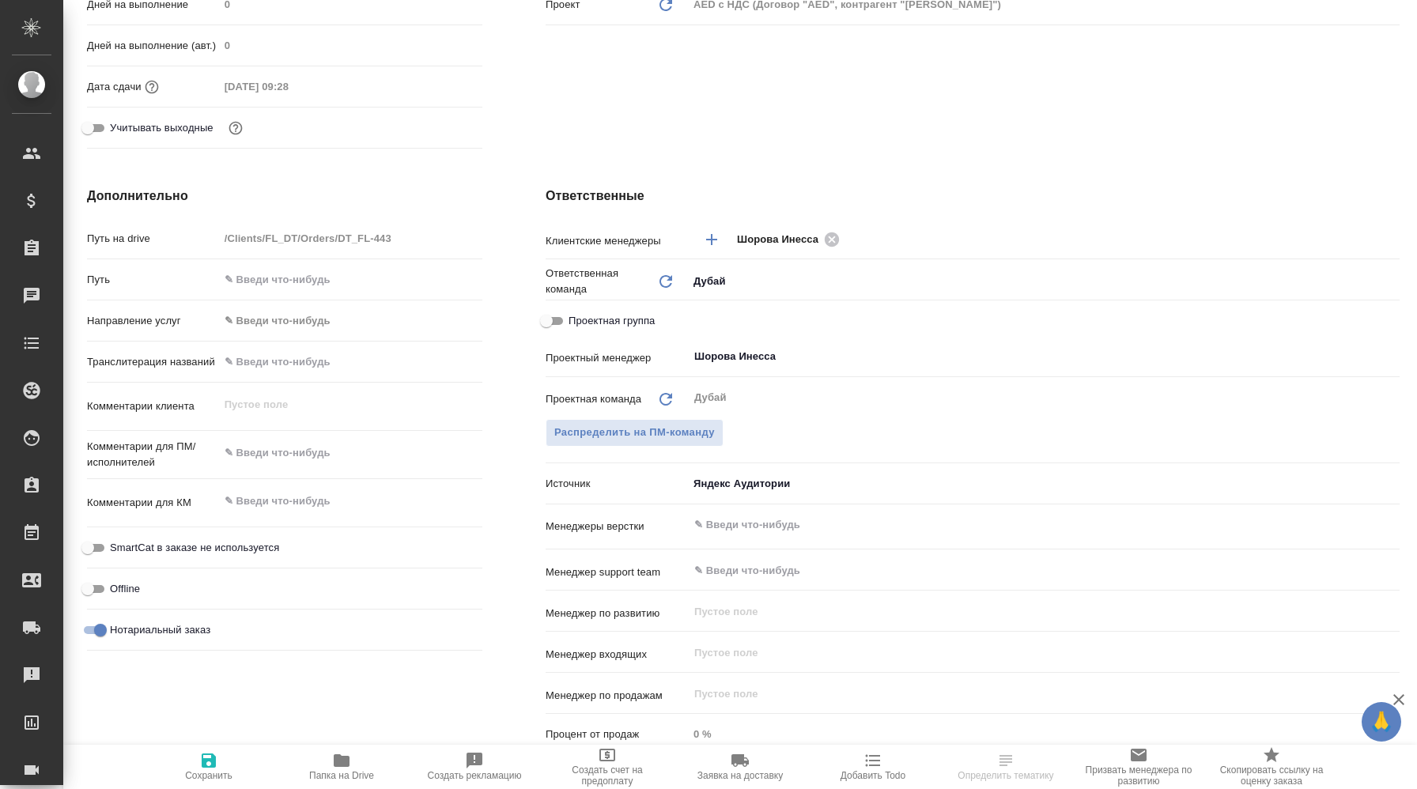
scroll to position [480, 0]
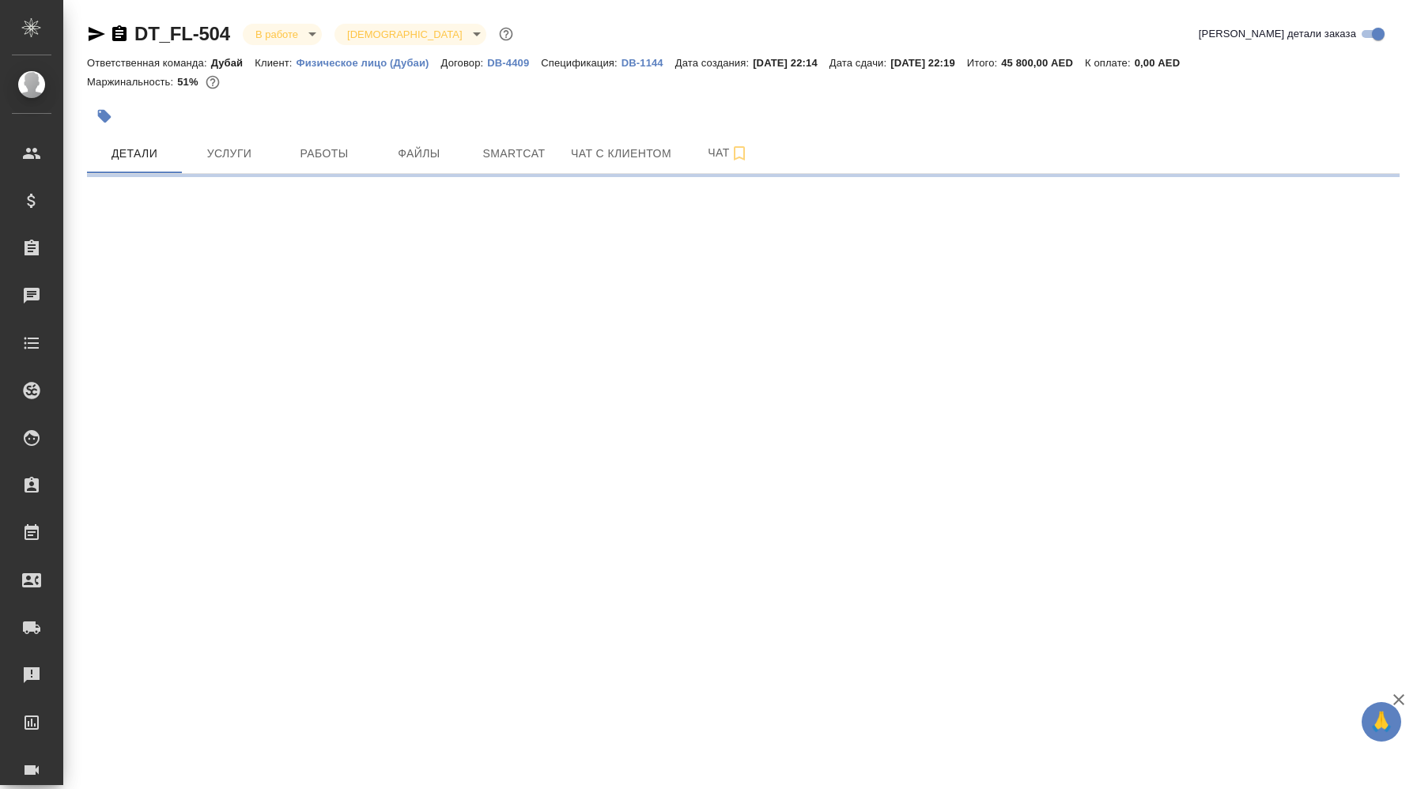
select select "RU"
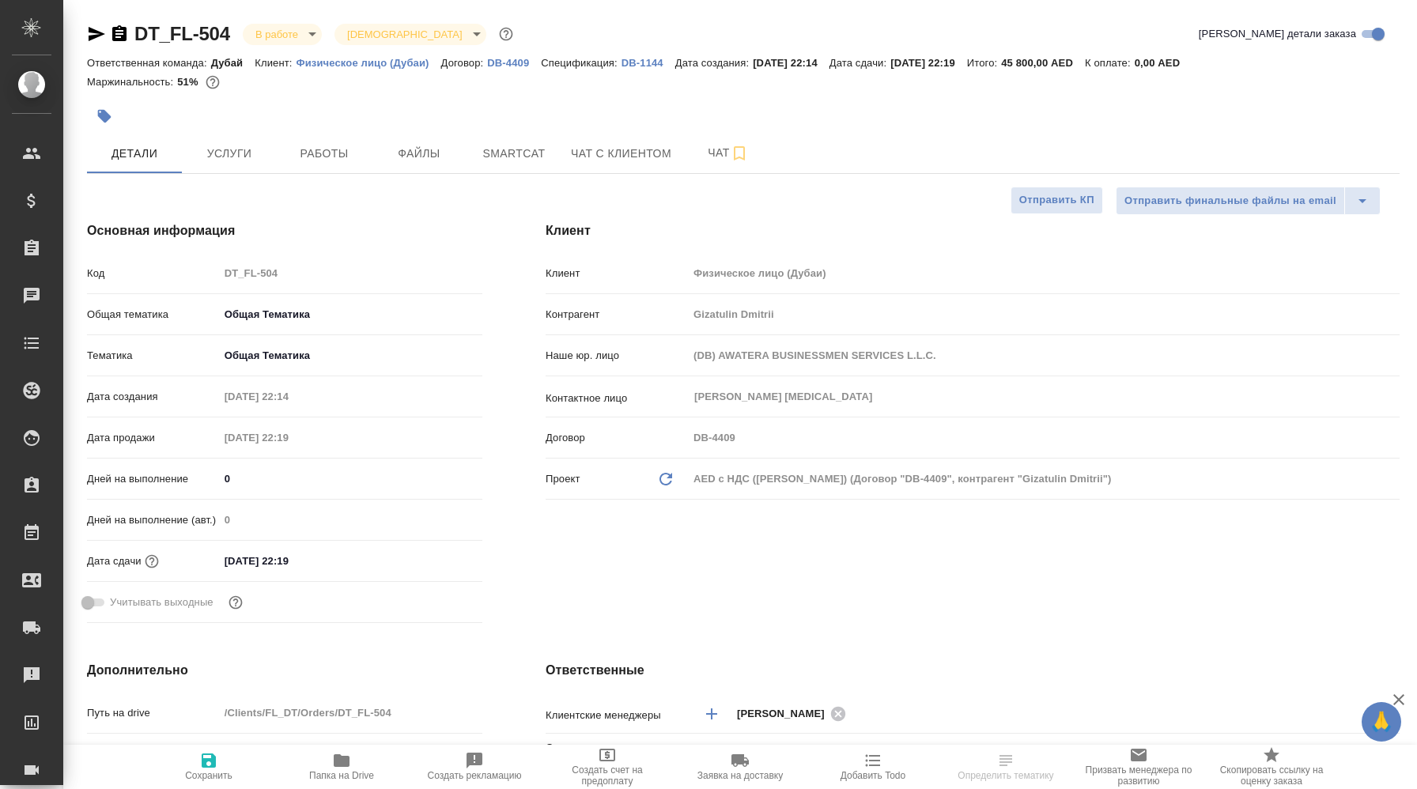
type textarea "x"
